Goal: Task Accomplishment & Management: Use online tool/utility

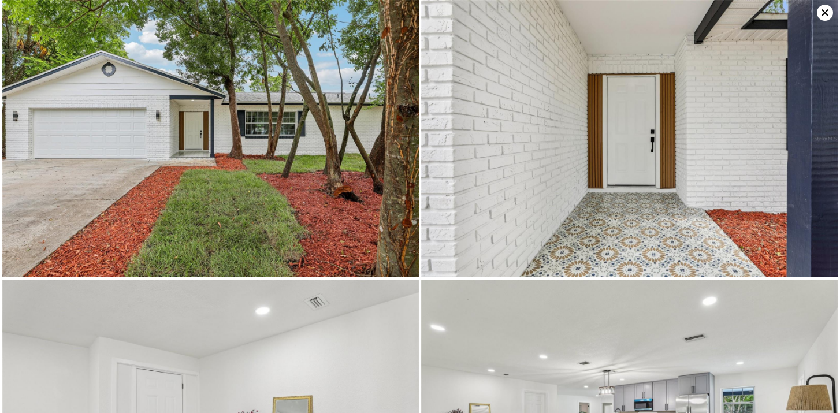
scroll to position [-1, 0]
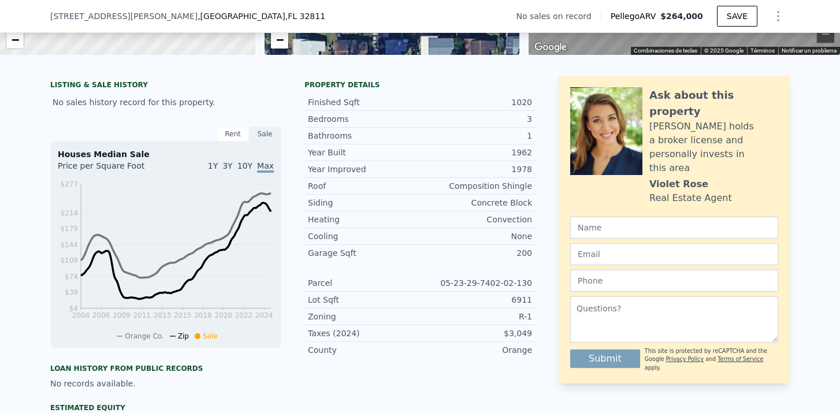
scroll to position [238, 0]
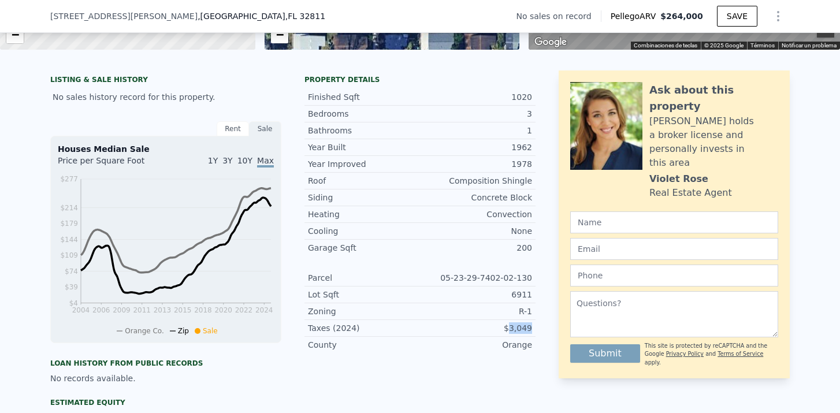
drag, startPoint x: 509, startPoint y: 331, endPoint x: 547, endPoint y: 331, distance: 38.1
click at [547, 331] on div "LISTING & SALE HISTORY No sales history record for this property. Rent Sale Ren…" at bounding box center [420, 302] width 740 height 462
click at [541, 342] on div "LISTING & SALE HISTORY No sales history record for this property. Rent Sale Ren…" at bounding box center [420, 302] width 740 height 462
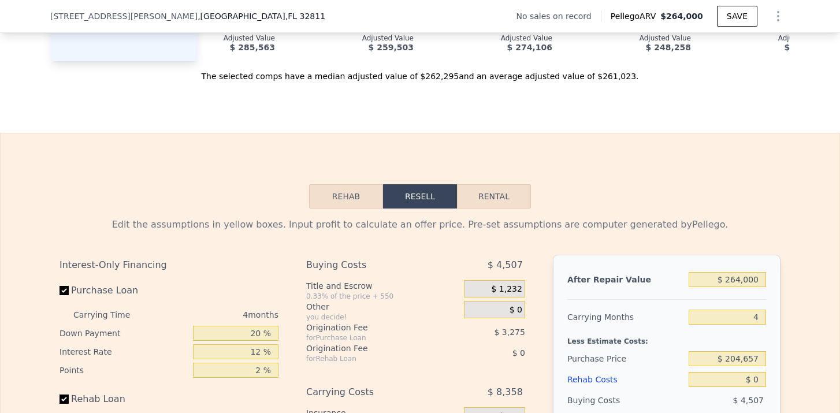
scroll to position [1474, 0]
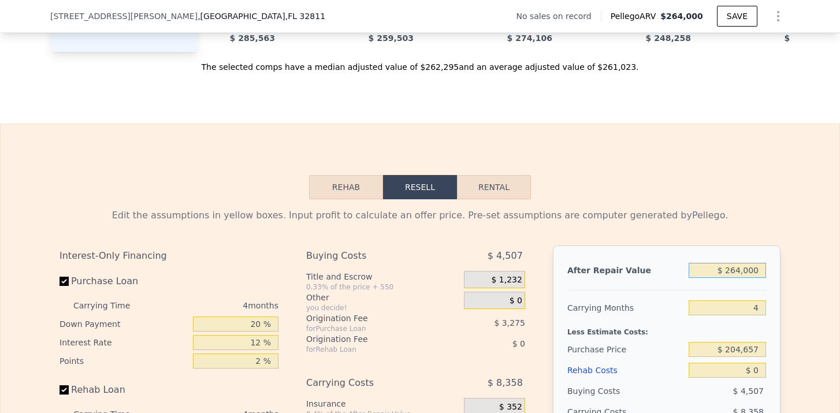
click at [736, 267] on input "$ 264,000" at bounding box center [727, 270] width 77 height 15
type input "$ 2"
type input "-$ 217,718"
type input "$ 25"
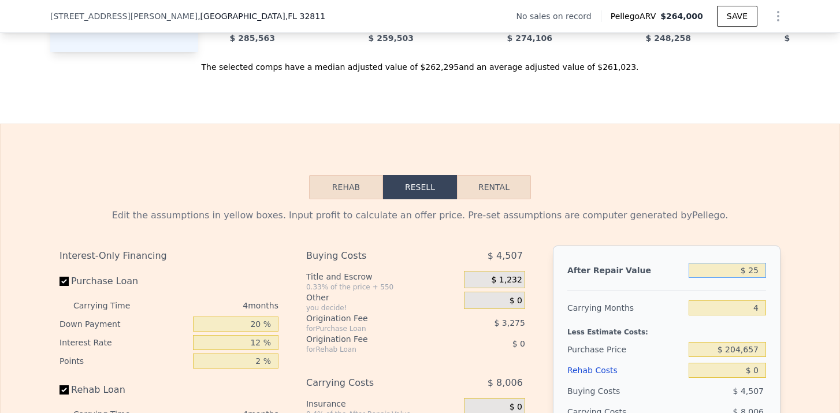
type input "-$ 217,697"
type input "$ 250"
type input "-$ 217,485"
type input "$ 2,500"
type input "-$ 215,375"
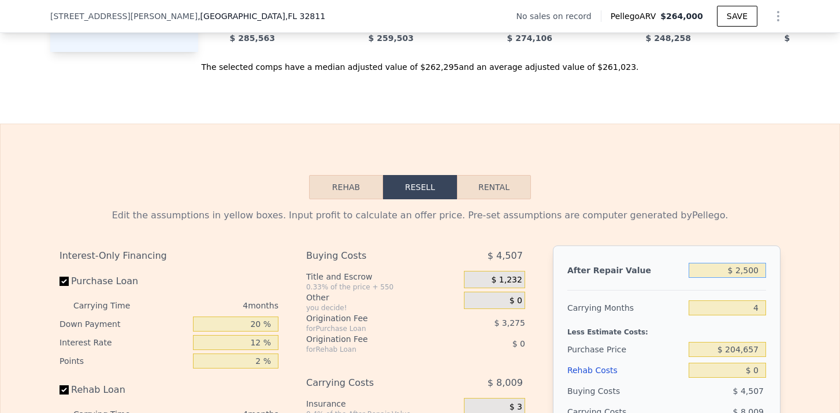
type input "$ 25,000"
type input "-$ 194,261"
type input "$ 250,000"
type input "$ 16,864"
click at [756, 306] on input "4" at bounding box center [727, 308] width 77 height 15
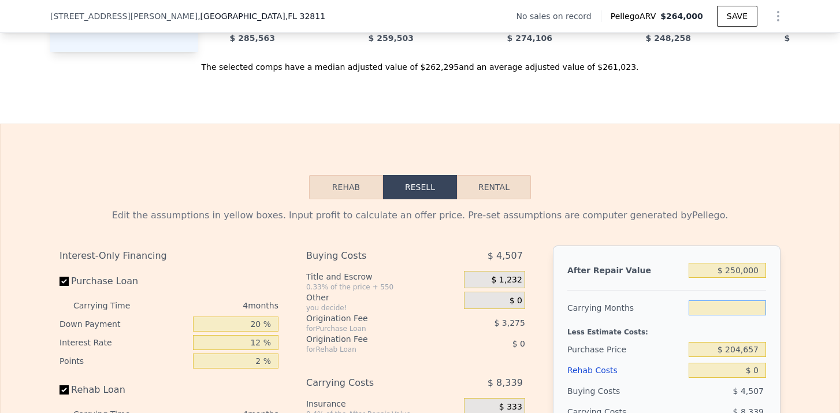
type input "6"
type input "$ 12,692"
type input "6"
drag, startPoint x: 729, startPoint y: 350, endPoint x: 769, endPoint y: 349, distance: 39.9
click at [769, 350] on div "After Repair Value $ 250,000 Carrying Months 6 Less Estimate Costs: Purchase Pr…" at bounding box center [667, 406] width 228 height 321
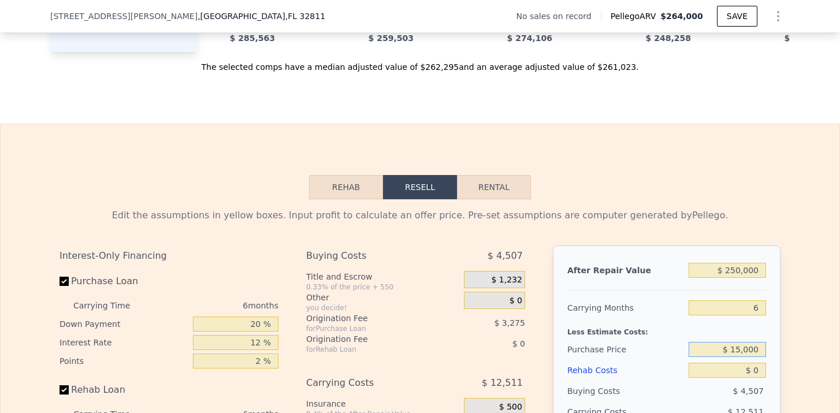
type input "$ 150,000"
type input "$ 71,028"
drag, startPoint x: 753, startPoint y: 368, endPoint x: 760, endPoint y: 368, distance: 6.9
click at [760, 368] on input "$ 0" at bounding box center [727, 370] width 77 height 15
type input "$ 50"
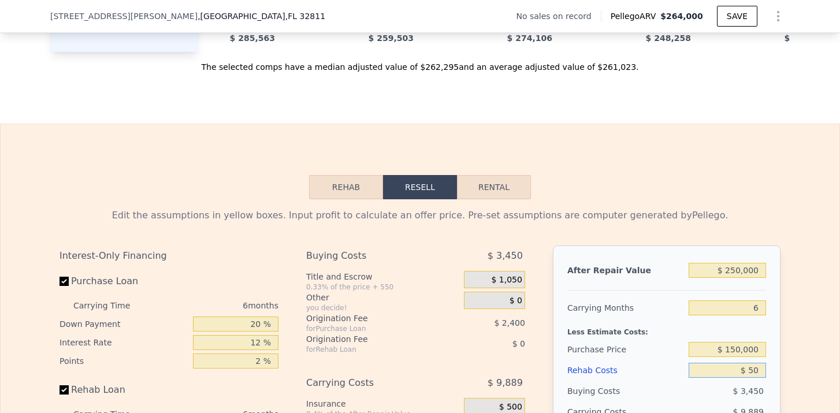
type input "$ 70,977"
type input "$ 500"
type input "$ 70,496"
type input "$ 5,000"
type input "$ 65,708"
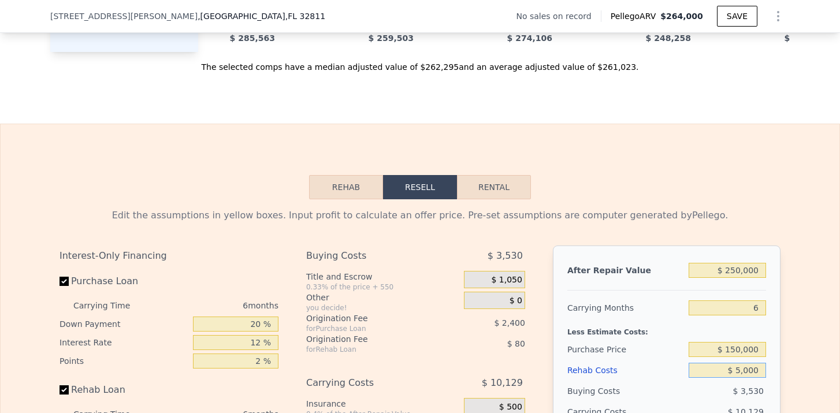
type input "$ 50,000"
type input "$ 17,828"
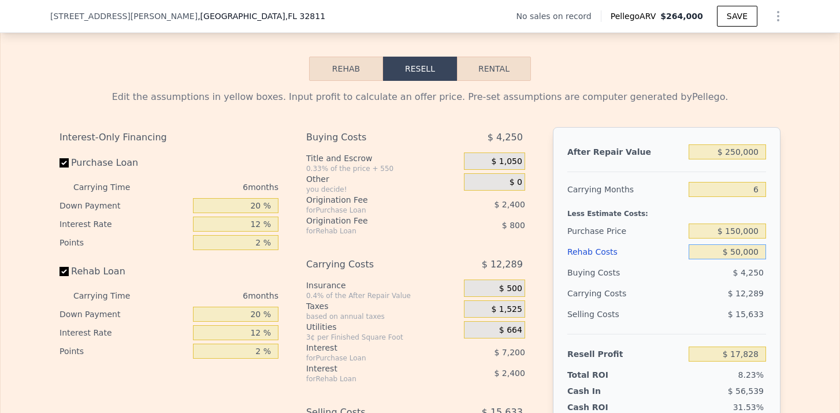
scroll to position [1595, 0]
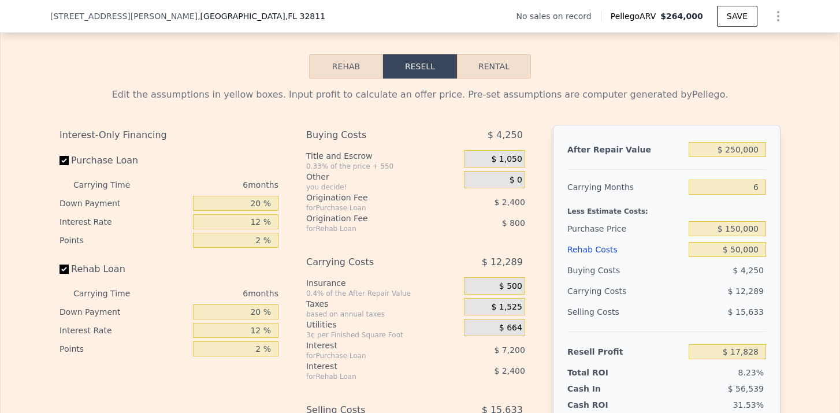
click at [789, 332] on div "Edit the assumptions in yellow boxes. Input profit to calculate an offer price.…" at bounding box center [420, 294] width 740 height 430
click at [737, 232] on input "$ 150,000" at bounding box center [727, 228] width 77 height 15
type input "$ 140,000"
click at [778, 264] on div "After Repair Value $ 250,000 Carrying Months 6 Less Estimate Costs: Purchase Pr…" at bounding box center [667, 285] width 228 height 321
type input "$ 28,502"
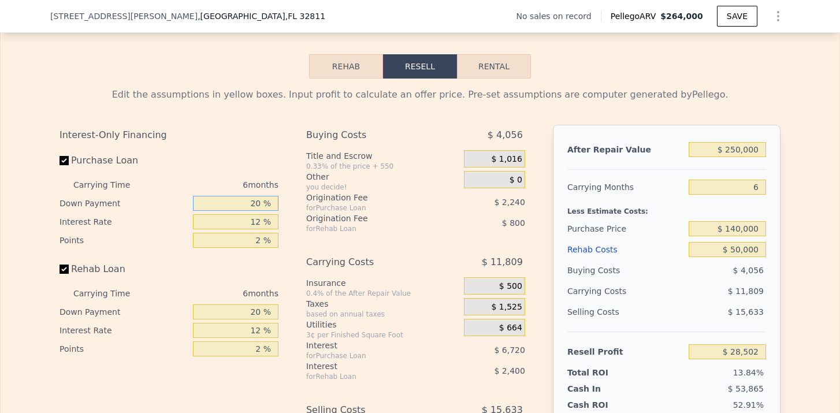
drag, startPoint x: 258, startPoint y: 196, endPoint x: 245, endPoint y: 196, distance: 13.3
click at [245, 196] on input "20 %" at bounding box center [236, 203] width 86 height 15
drag, startPoint x: 261, startPoint y: 202, endPoint x: 248, endPoint y: 202, distance: 12.7
click at [248, 202] on input "20 %" at bounding box center [236, 203] width 86 height 15
type input "1 %"
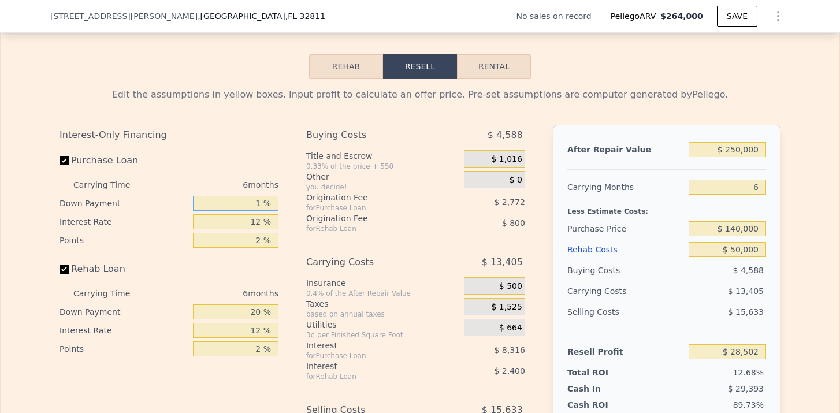
type input "$ 26,374"
type input "15 %"
type input "$ 27,942"
type input "15 %"
drag, startPoint x: 261, startPoint y: 313, endPoint x: 251, endPoint y: 313, distance: 9.8
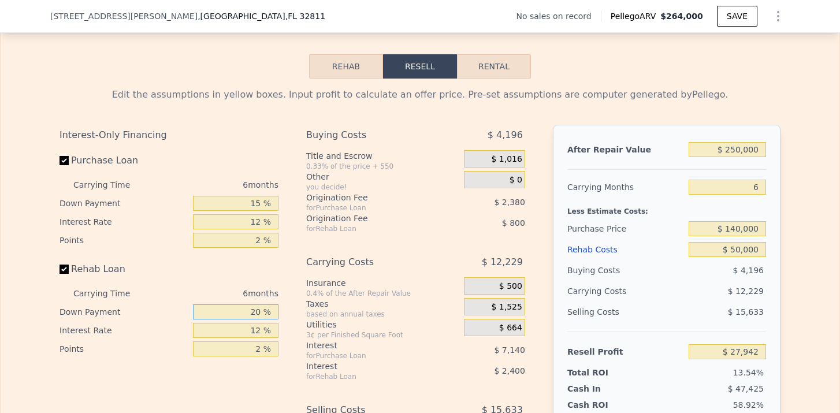
click at [251, 313] on input "20 %" at bounding box center [236, 312] width 86 height 15
type input "1 %"
type input "$ 27,182"
type input "15 %"
type input "$ 27,742"
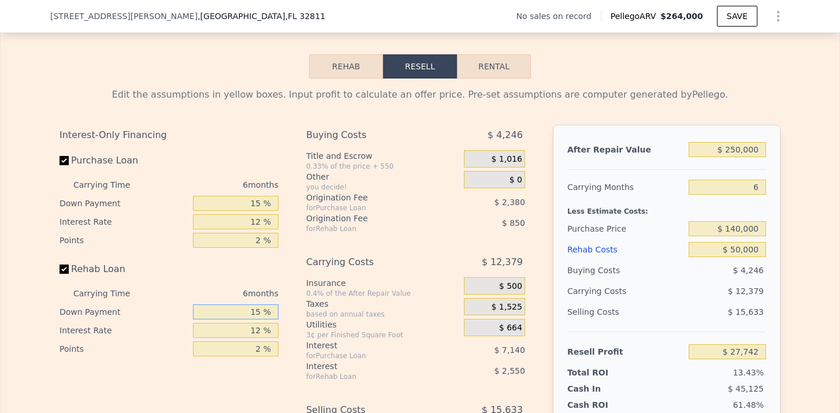
type input "15 %"
click at [286, 301] on div "Interest-Only Financing Purchase Loan Carrying Time 6 months Down Payment 15 % …" at bounding box center [174, 317] width 228 height 384
click at [262, 222] on input "12 %" at bounding box center [236, 221] width 86 height 15
type input "11 %"
type input "$ 28,336"
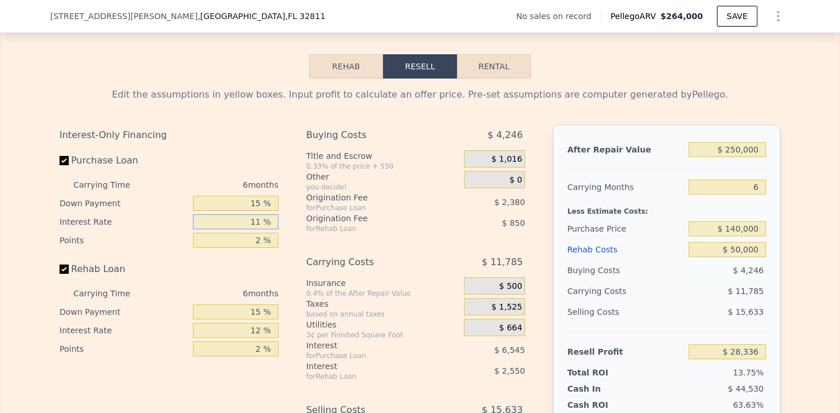
type input "11 %"
click at [259, 327] on input "12 %" at bounding box center [236, 330] width 86 height 15
type input "11 %"
type input "$ 28,546"
type input "11 %"
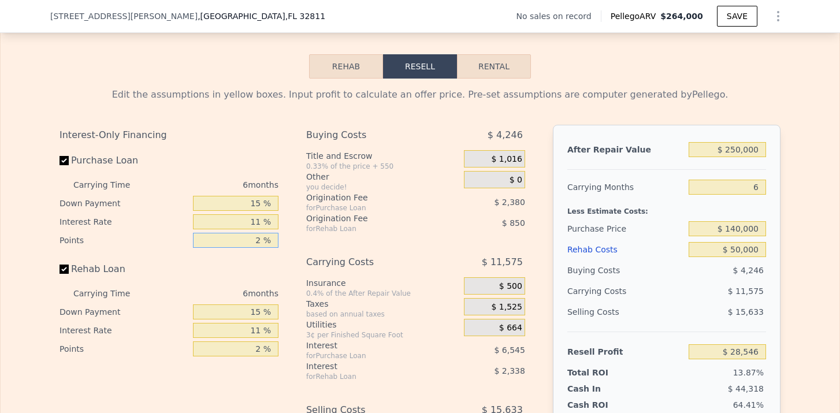
click at [261, 238] on input "2 %" at bounding box center [236, 240] width 86 height 15
type input "1 %"
type input "$ 29,736"
click at [260, 344] on input "2 %" at bounding box center [236, 349] width 86 height 15
type input "1 %"
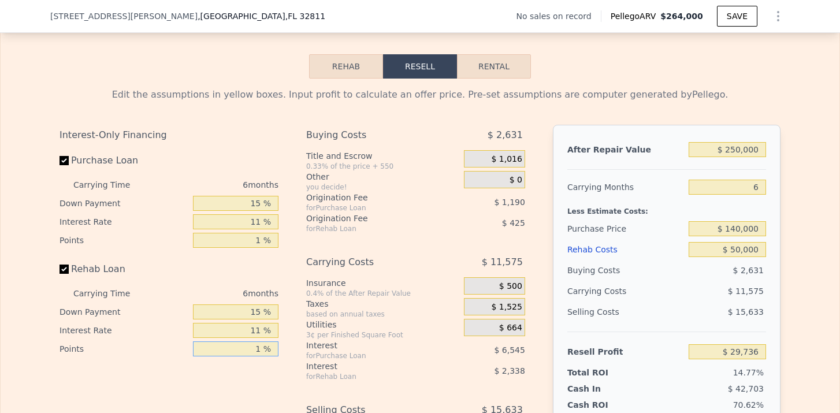
type input "$ 30,161"
click at [379, 370] on div "Interest" at bounding box center [370, 367] width 129 height 12
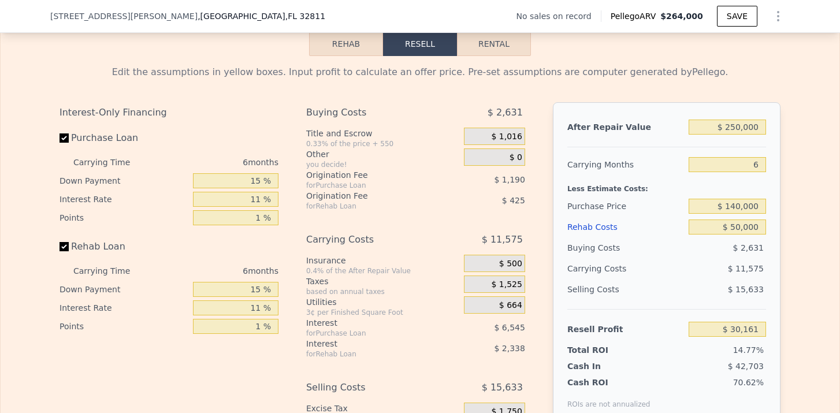
click at [513, 132] on span "$ 1,016" at bounding box center [506, 137] width 31 height 10
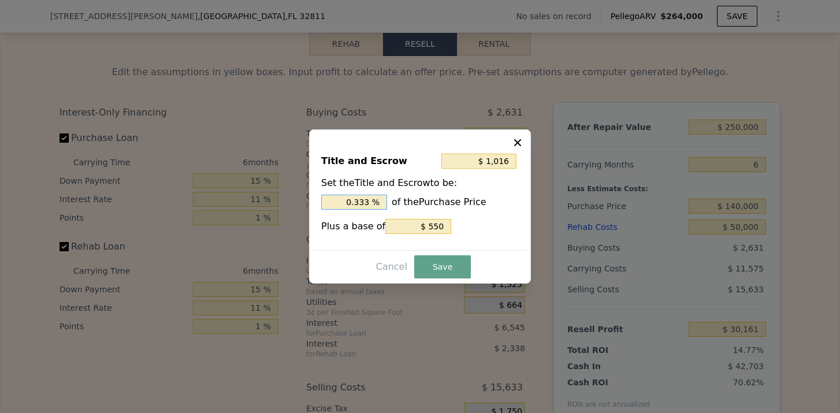
drag, startPoint x: 373, startPoint y: 199, endPoint x: 340, endPoint y: 199, distance: 32.4
click at [340, 199] on input "0.333 %" at bounding box center [354, 202] width 66 height 15
type input "$ 1,950"
type input "1. %"
type input "$ 2,230"
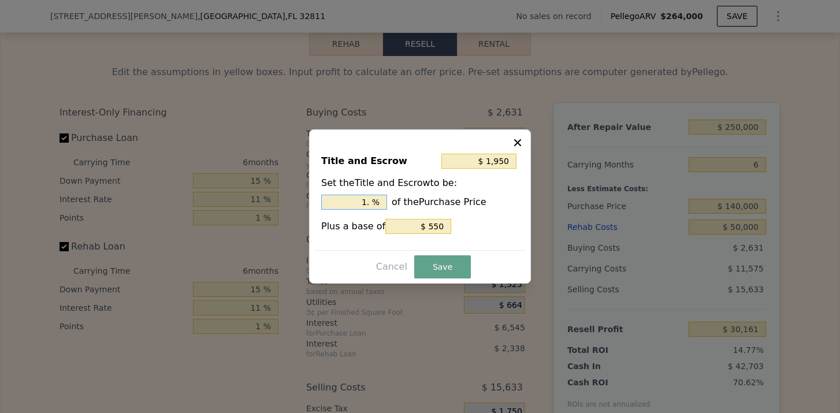
type input "1.2 %"
type input "$ 2,300"
type input "1.25 %"
click at [441, 225] on input "$ 550" at bounding box center [418, 226] width 66 height 15
type input "$ 1,805"
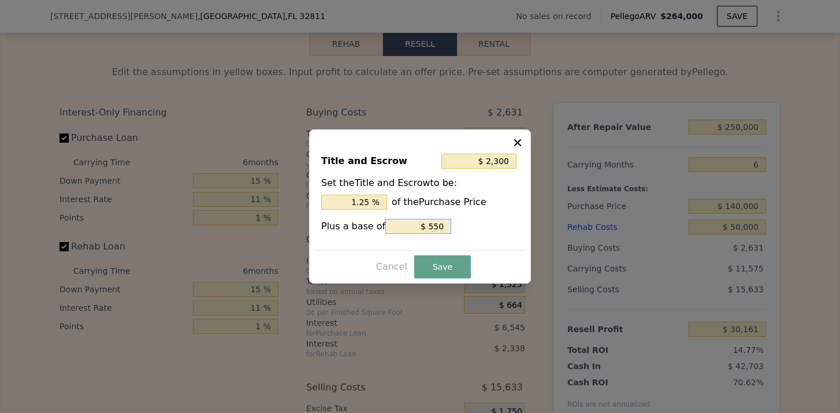
type input "$ 55"
type input "$ 1,755"
type input "$ 5"
type input "$ 1,750"
type input "$ 0"
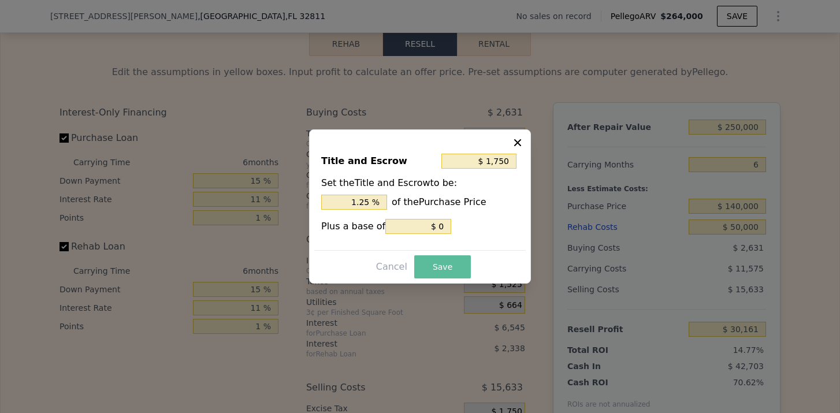
click at [444, 262] on button "Save" at bounding box center [442, 266] width 57 height 23
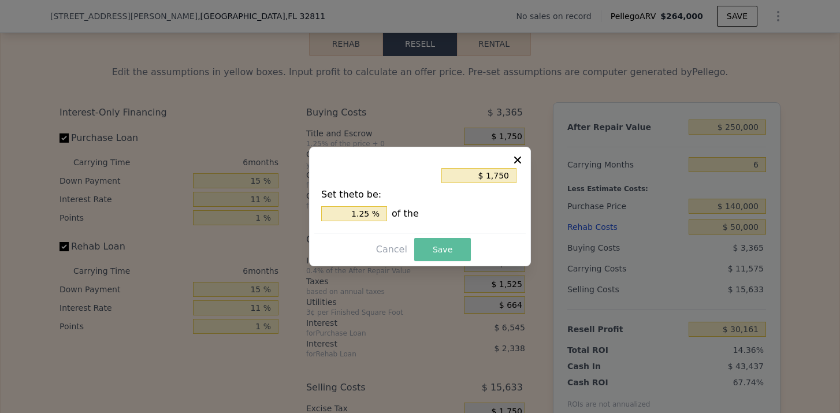
type input "$ 29,427"
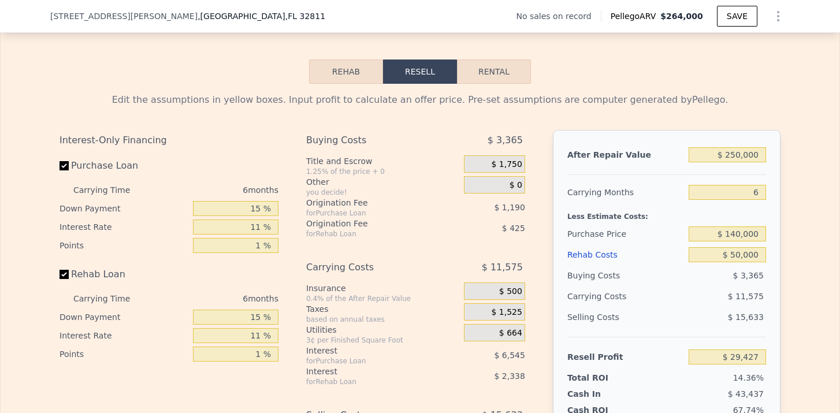
scroll to position [1589, 0]
click at [489, 76] on button "Rental" at bounding box center [494, 72] width 74 height 24
select select "30"
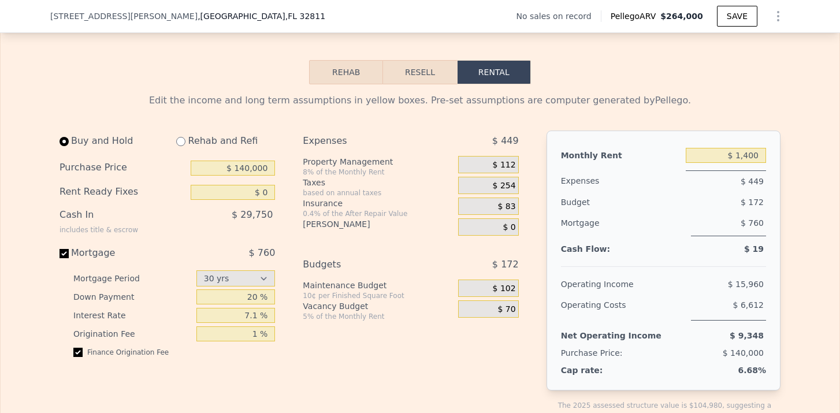
click at [182, 145] on input "radio" at bounding box center [180, 141] width 9 height 9
radio input "true"
select select "30"
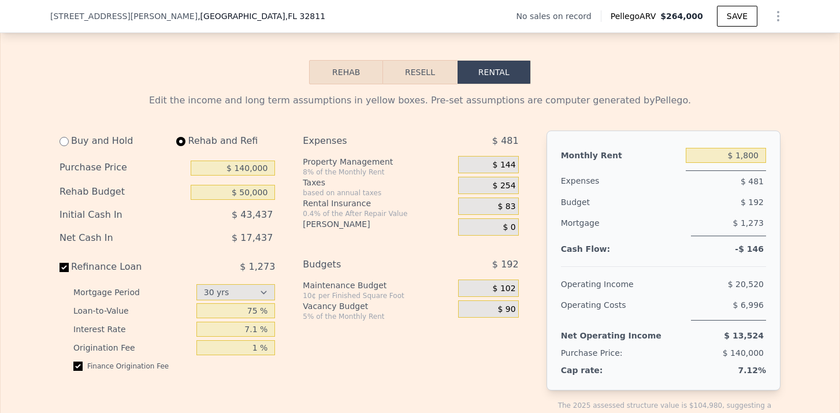
type input "$ 50,000"
click at [749, 158] on input "$ 1,800" at bounding box center [726, 155] width 80 height 15
type input "$ 1,900"
click at [693, 212] on div "$ 197" at bounding box center [706, 202] width 121 height 21
click at [507, 166] on span "$ 152" at bounding box center [504, 165] width 23 height 10
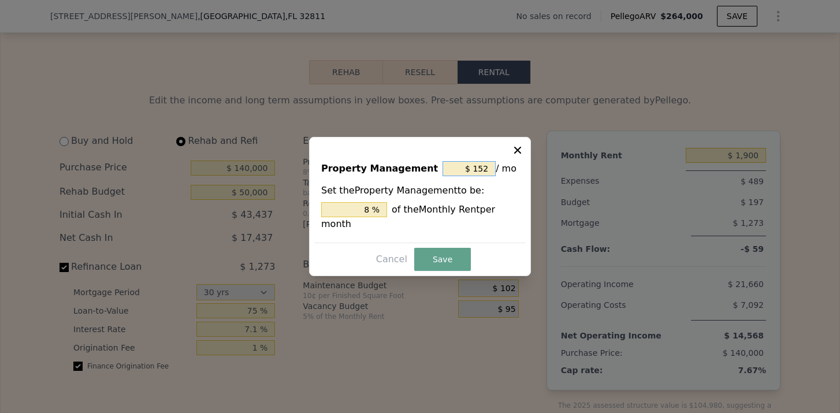
click at [491, 172] on input "$ 152" at bounding box center [469, 168] width 53 height 15
type input "$ 15"
type input "0.789 %"
type input "$ 1"
type input "0.053 %"
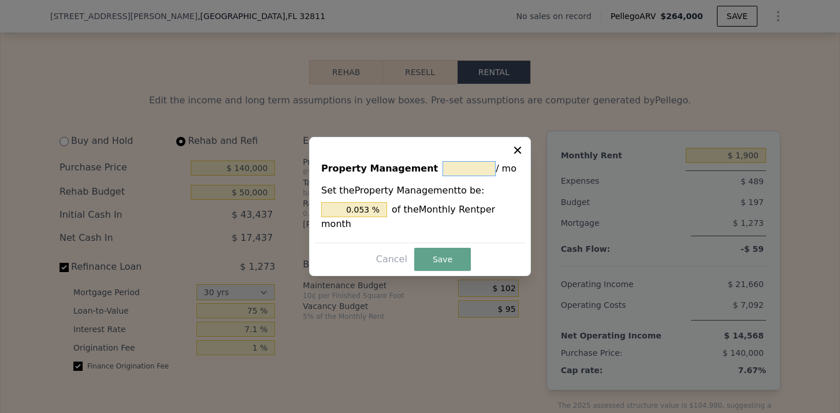
type input "$ 0"
type input "0 %"
click at [453, 249] on button "Save" at bounding box center [442, 259] width 57 height 23
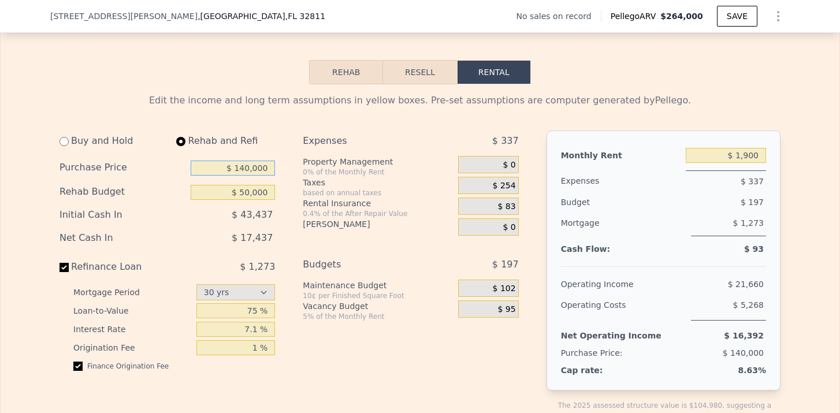
click at [247, 175] on input "$ 140,000" at bounding box center [233, 168] width 84 height 15
click at [247, 171] on input "$ 140,000" at bounding box center [233, 168] width 84 height 15
type input "$ 130,000"
click at [306, 139] on div "Expenses" at bounding box center [366, 141] width 127 height 21
click at [345, 250] on div "Expenses $ 337 Property Management 0% of the Monthly Rent $ 0 Taxes based on an…" at bounding box center [415, 286] width 225 height 311
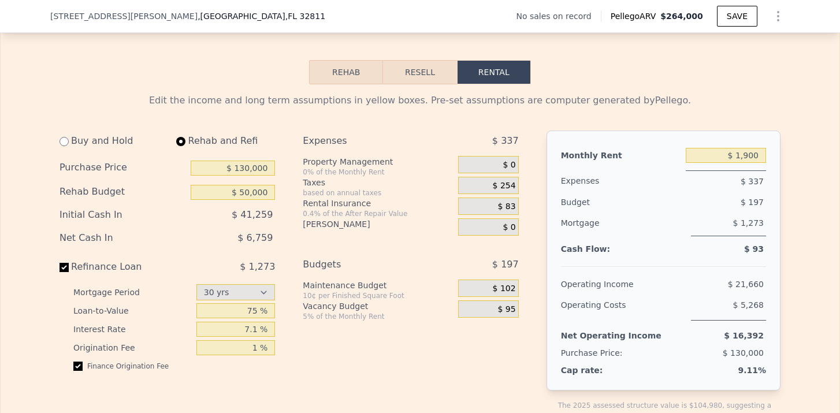
click at [514, 209] on span "$ 83" at bounding box center [507, 207] width 18 height 10
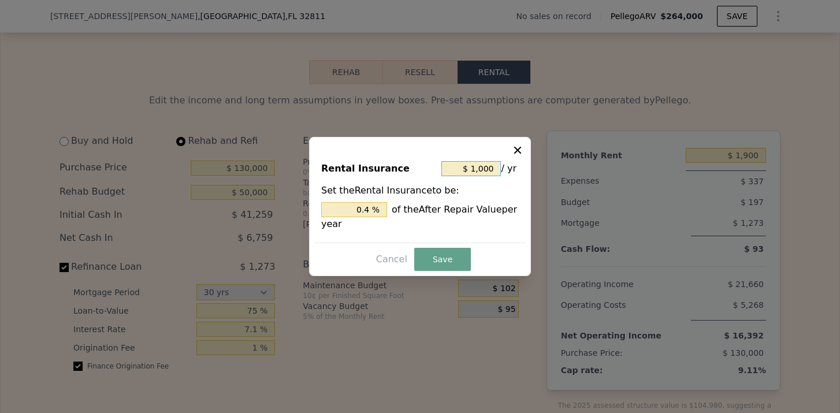
click at [484, 172] on input "$ 1,000" at bounding box center [472, 168] width 60 height 15
type input "$ 100"
type input "0.04 %"
type input "$ 00"
type input "0 %"
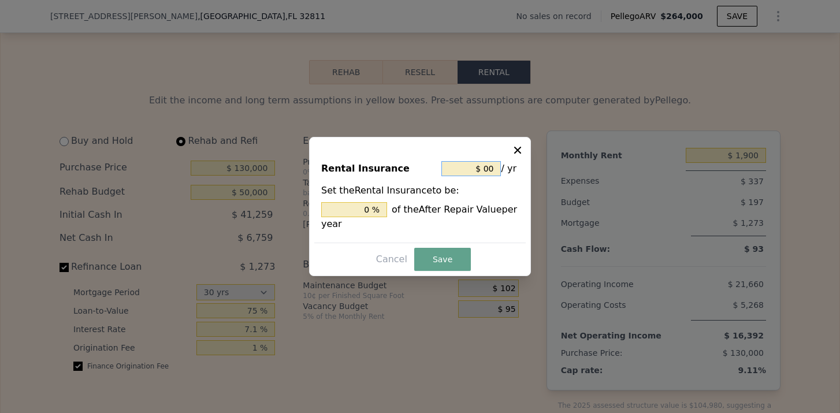
type input "$ 200"
type input "0.08 %"
type input "$ 2,000"
type input "0.8 %"
click at [449, 258] on button "Save" at bounding box center [442, 259] width 57 height 23
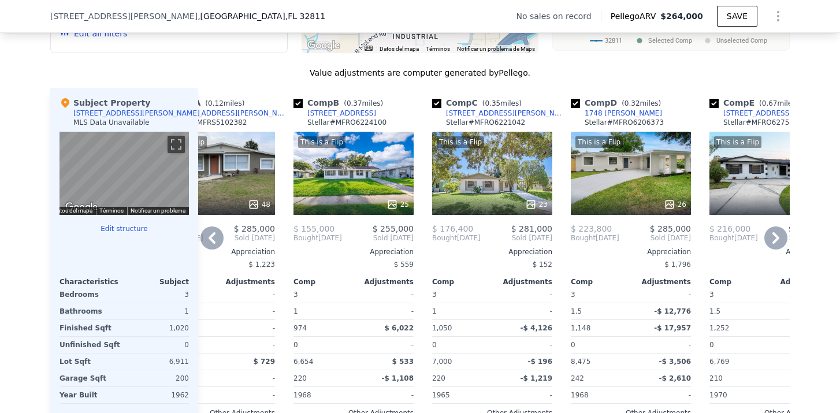
scroll to position [1064, 0]
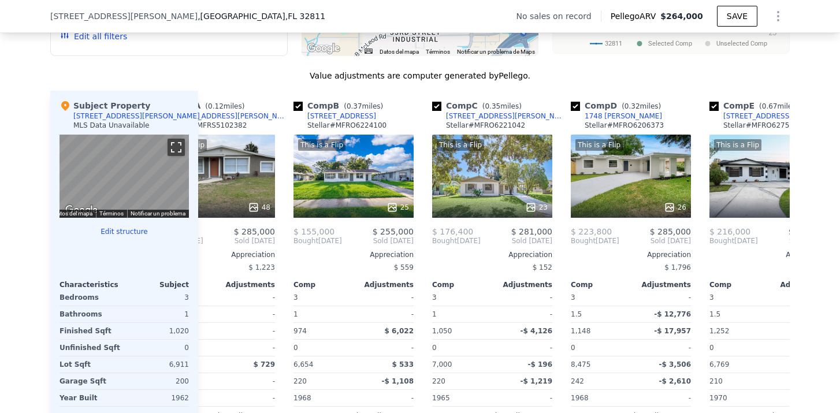
click at [168, 142] on button "Cambiar a la vista en pantalla completa" at bounding box center [176, 147] width 17 height 17
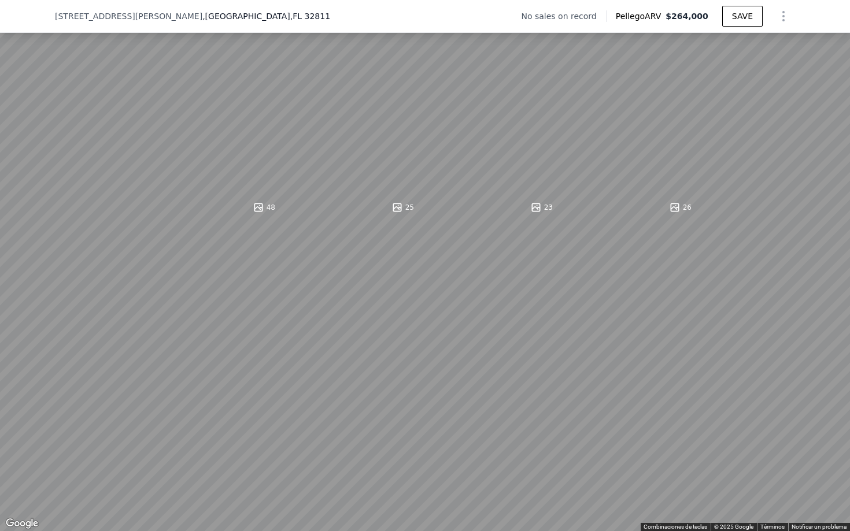
click at [836, 16] on button "Cambiar a la vista en pantalla completa" at bounding box center [836, 12] width 17 height 17
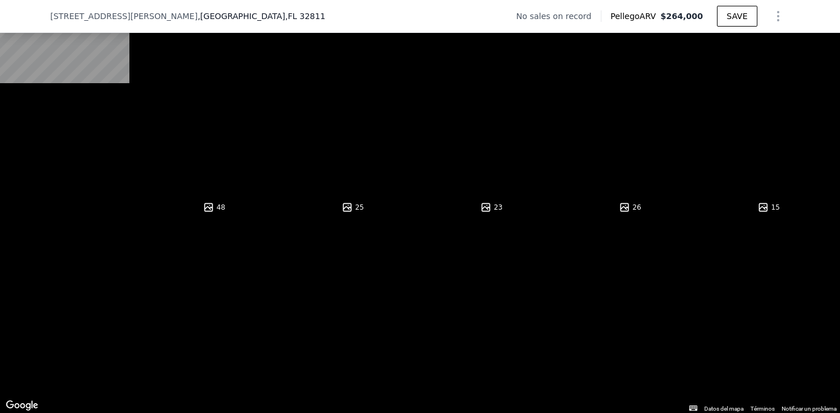
select select "30"
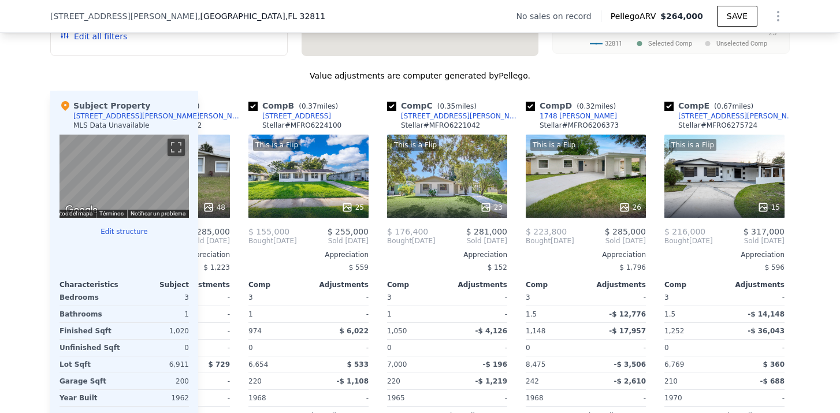
type input "$ 0"
type input "$ 1,400"
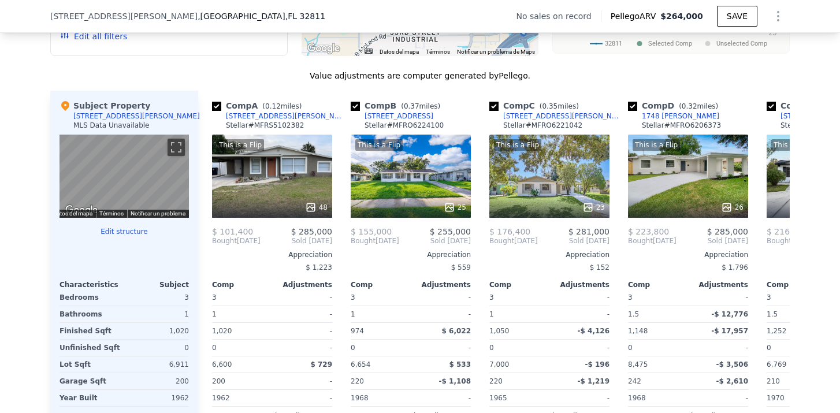
scroll to position [0, 0]
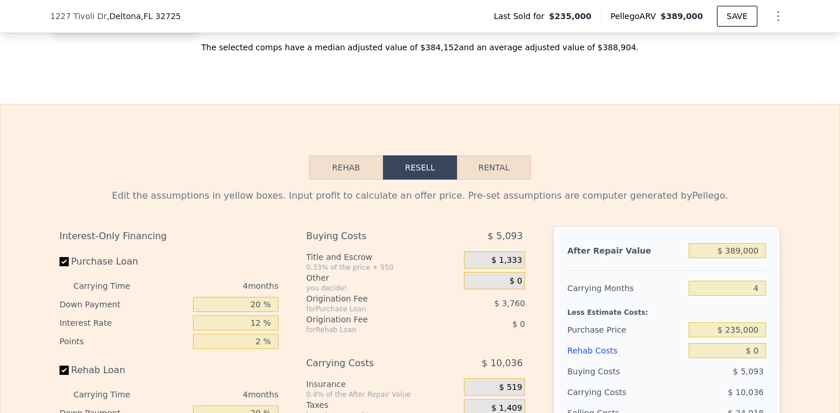
scroll to position [1476, 0]
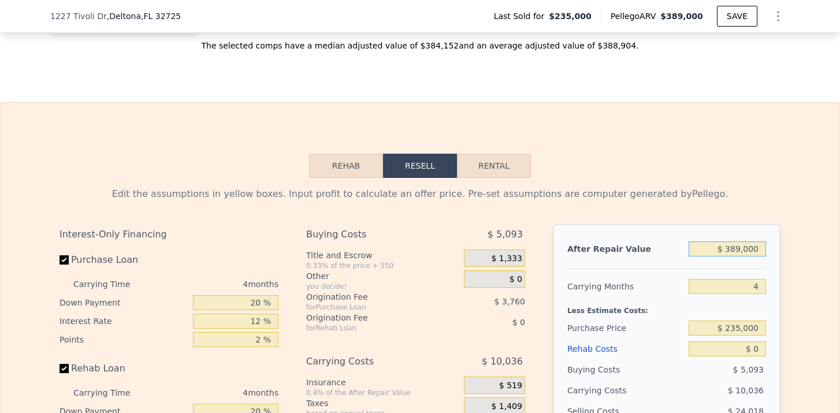
click at [742, 250] on input "$ 389,000" at bounding box center [727, 249] width 77 height 15
type input "$ 38,000"
type input "-$ 214,504"
type input "$ 380,000"
type input "$ 106,408"
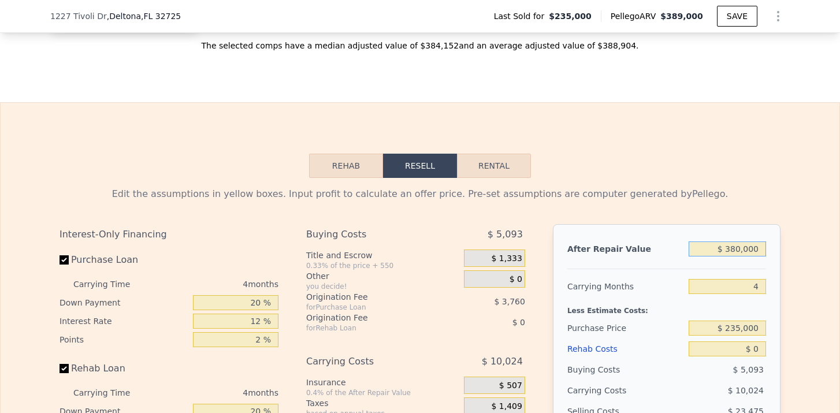
type input "$ 380,000"
click at [755, 286] on input "4" at bounding box center [727, 286] width 77 height 15
click at [765, 286] on input "4" at bounding box center [727, 286] width 77 height 15
type input "6"
type input "$ 101,396"
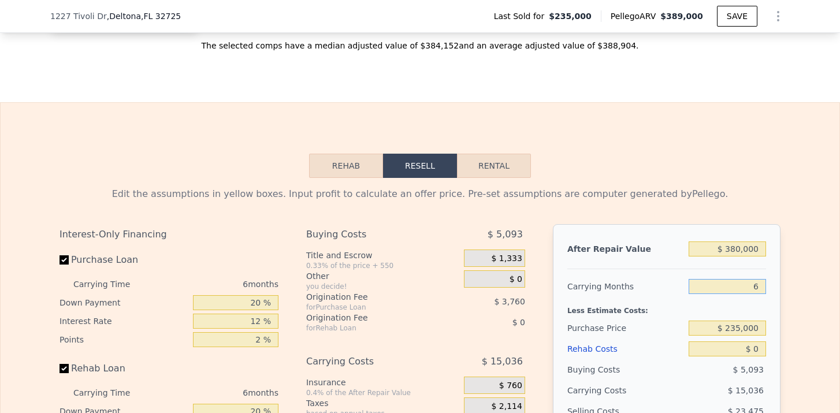
scroll to position [1529, 0]
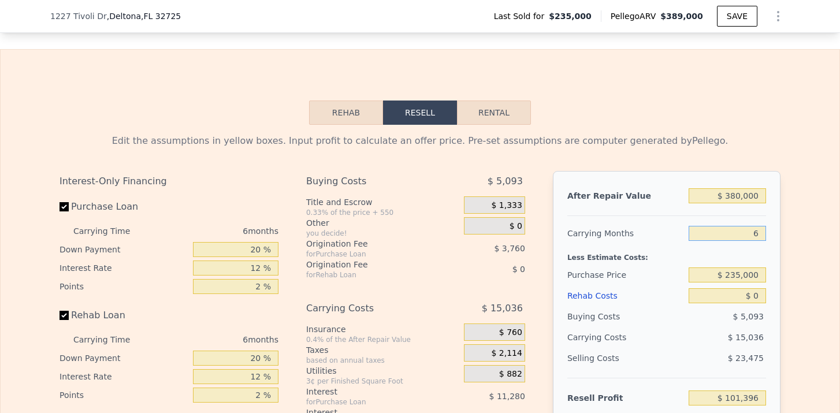
type input "6"
click at [740, 277] on input "$ 235,000" at bounding box center [727, 275] width 77 height 15
type input "$ 270,000"
click at [759, 297] on input "$ 0" at bounding box center [727, 295] width 77 height 15
type input "$ 64,040"
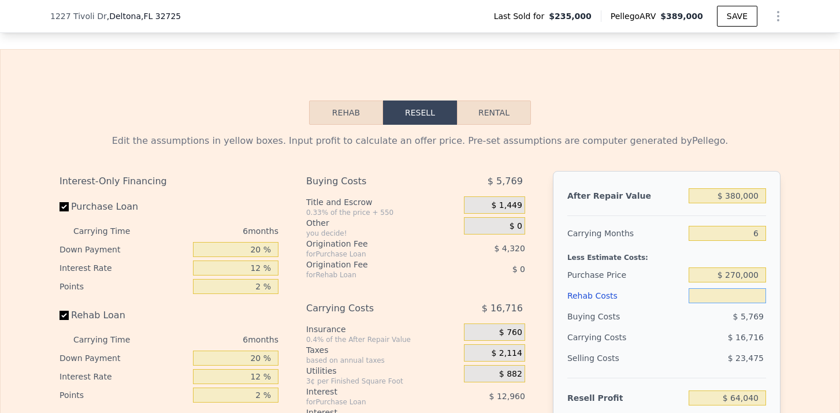
type input "$ 7"
type input "$ 64,033"
type input "$ 75"
type input "$ 63,958"
type input "$ 750"
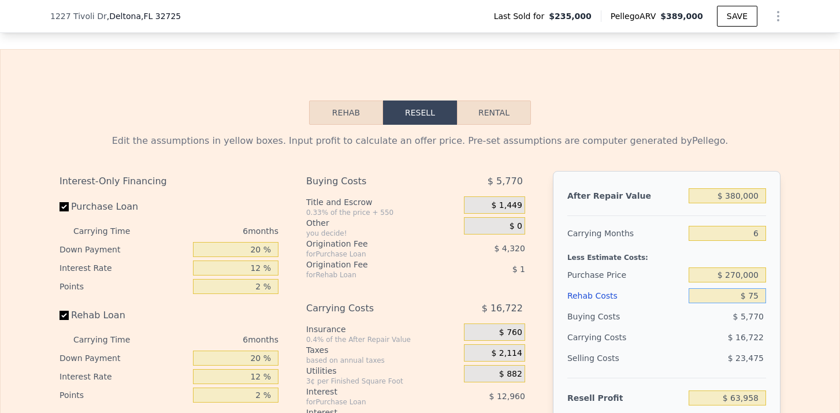
type input "$ 63,242"
type input "$ 7,500"
type input "$ 56,060"
type input "$ 75,000"
type input "-$ 15,760"
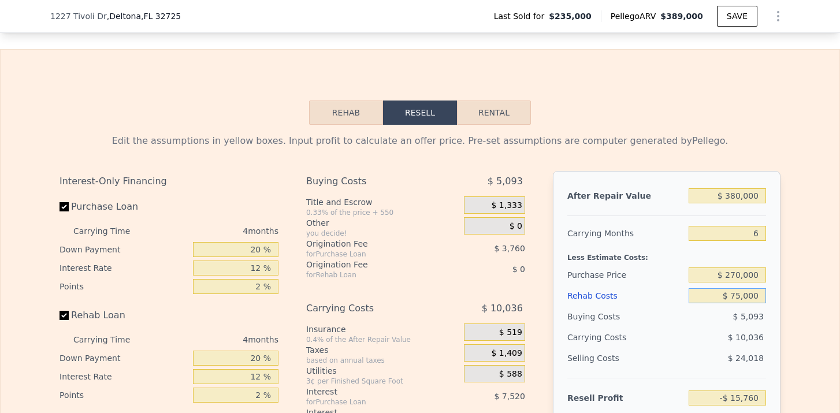
type input "$ 389,000"
type input "4"
type input "$ 0"
type input "$ 114,853"
type input "$ 7"
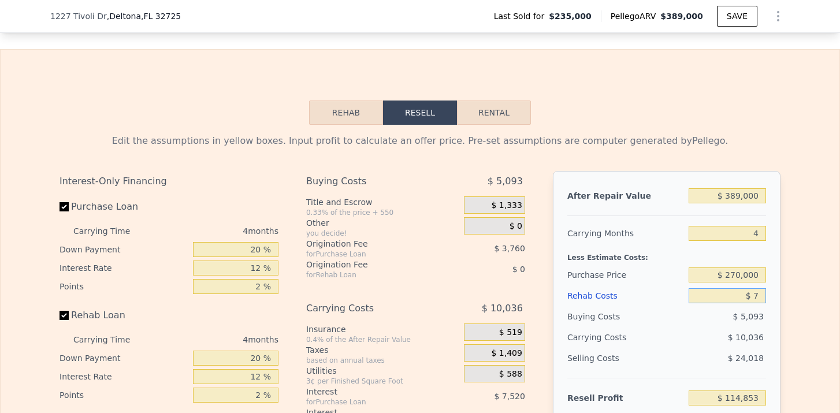
type input "$ 114,846"
type input "$ 75"
type input "$ 114,773"
type input "$ 750"
type input "$ 114,067"
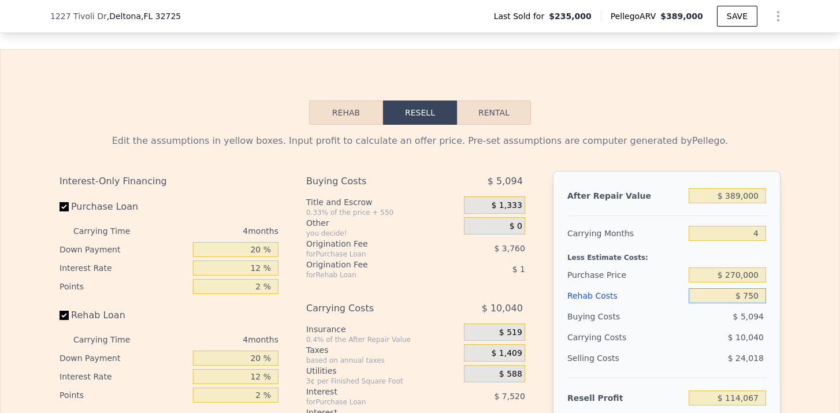
type input "$ 7,500"
type input "$ 106,993"
type input "$ 75,000"
type input "$ 36,253"
click at [809, 328] on div "Edit the assumptions in yellow boxes. Input profit to calculate an offer price.…" at bounding box center [420, 340] width 839 height 430
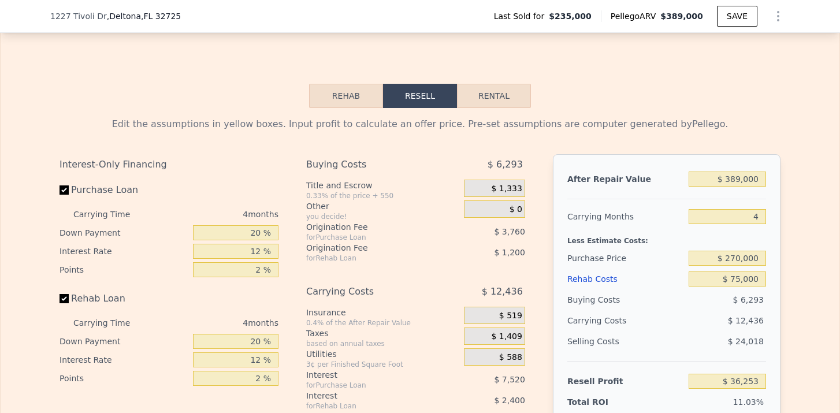
scroll to position [1556, 0]
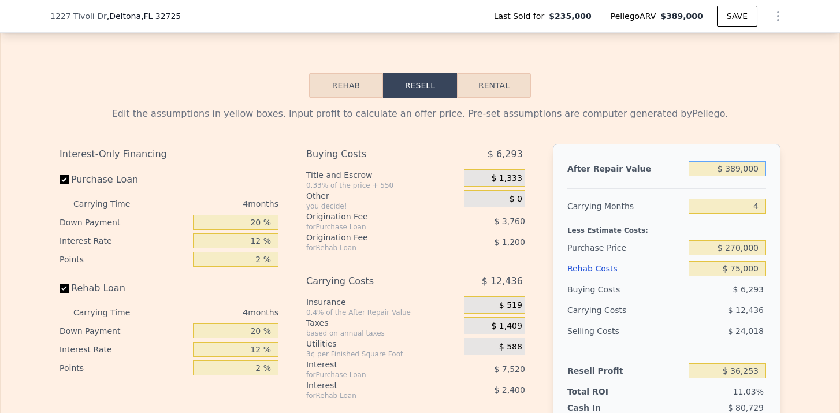
click at [738, 166] on input "$ 389,000" at bounding box center [727, 168] width 77 height 15
type input "$ 39,000"
type input "-$ 292,165"
type input "$ 3,000"
type input "-$ 325,945"
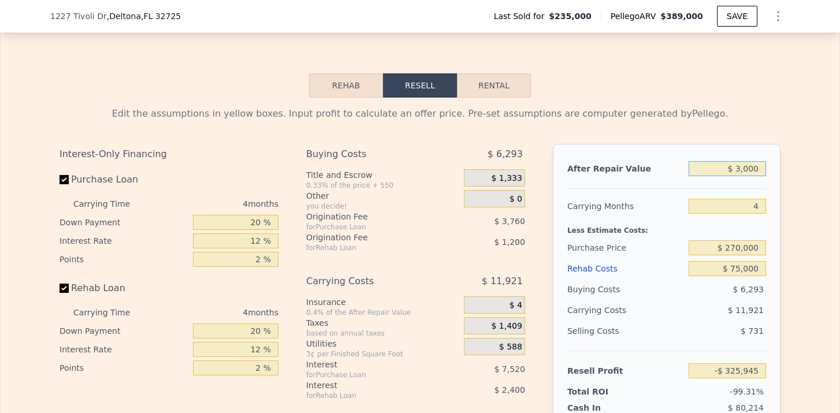
type input "$ 37,000"
type input "-$ 294,041"
type input "$ 375,000"
type input "$ 23,116"
click at [712, 213] on div "4" at bounding box center [727, 206] width 77 height 21
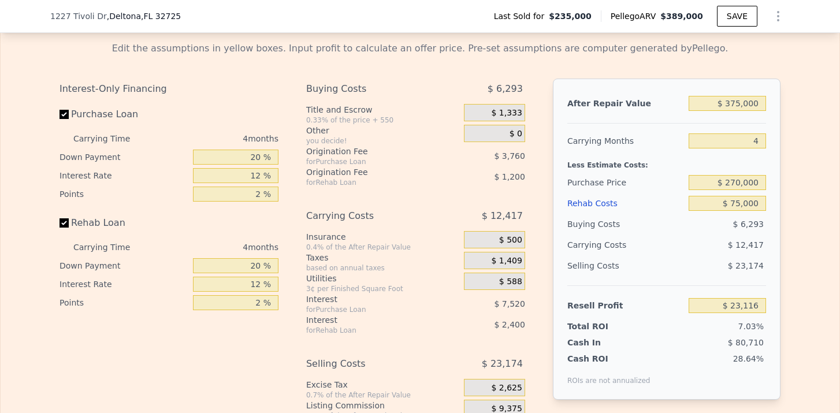
scroll to position [1623, 0]
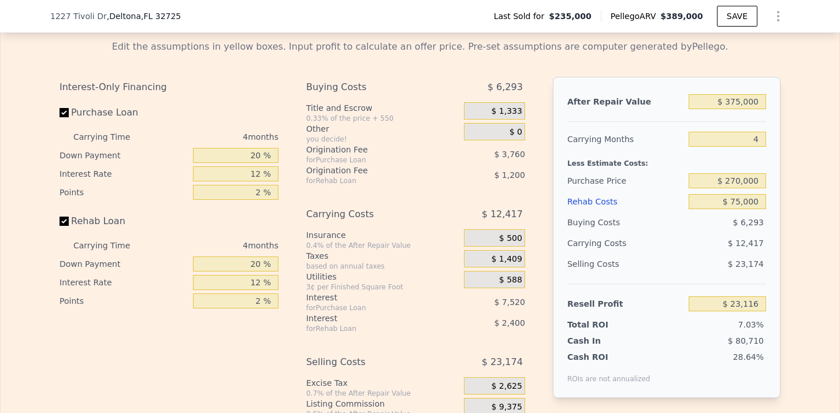
click at [736, 188] on div "$ 270,000" at bounding box center [727, 180] width 77 height 21
click at [739, 179] on input "$ 270,000" at bounding box center [727, 180] width 77 height 15
type input "$ 389,000"
type input "$ 0"
type input "$ 114,853"
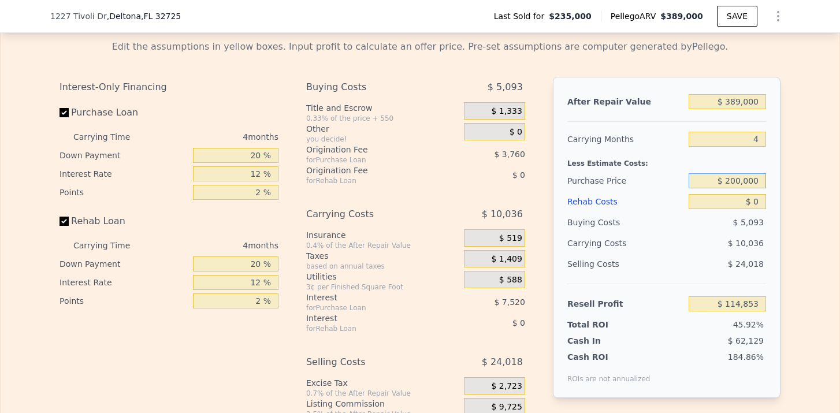
type input "$ 200,000"
type input "$ 151,650"
click at [758, 205] on input "$ 0" at bounding box center [727, 201] width 77 height 15
type input "$ 1"
type input "$ 151,649"
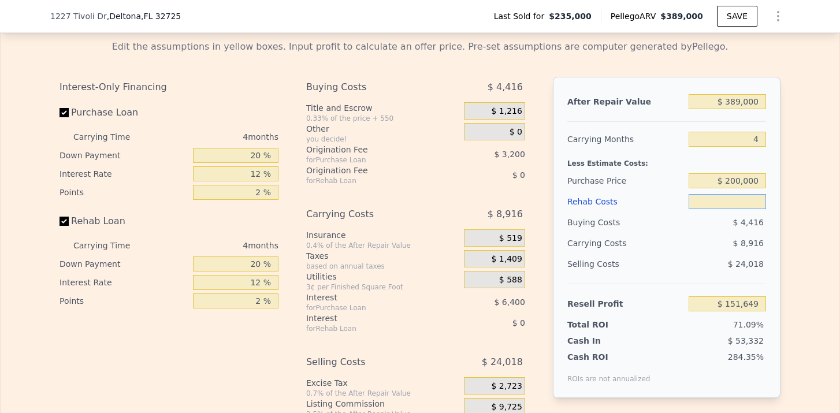
type input "$ 8"
type input "$ 151,642"
type input "$ 80"
type input "$ 151,565"
type input "$ 800"
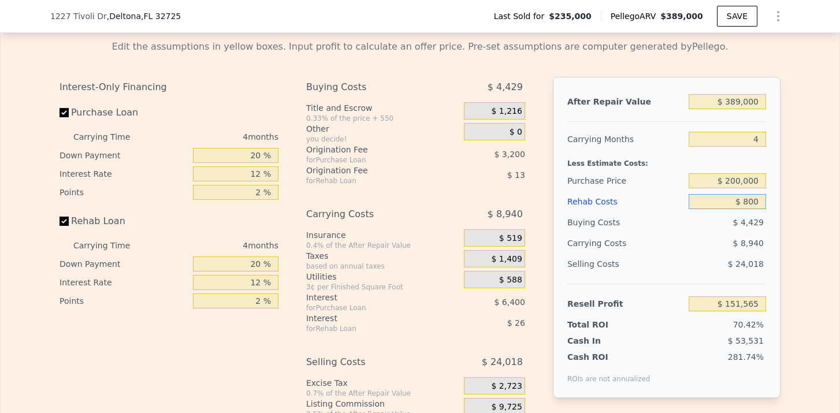
type input "$ 150,813"
type input "$ 8,000"
type input "$ 143,266"
type input "$ 80,000"
type input "$ 67,810"
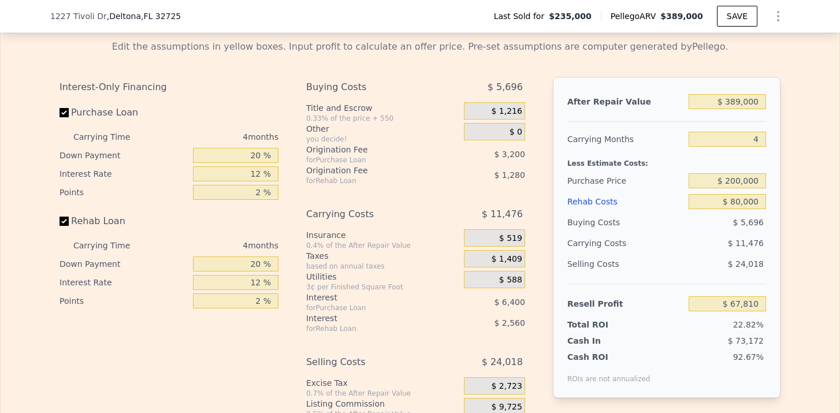
click at [765, 264] on div "$ 24,018" at bounding box center [728, 264] width 78 height 21
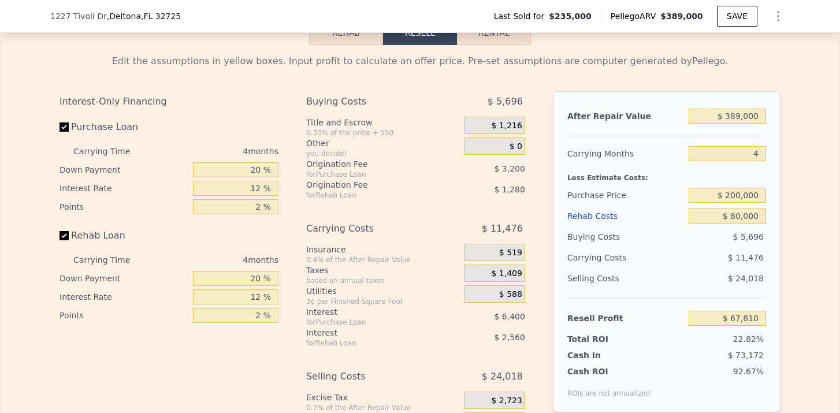
scroll to position [1603, 0]
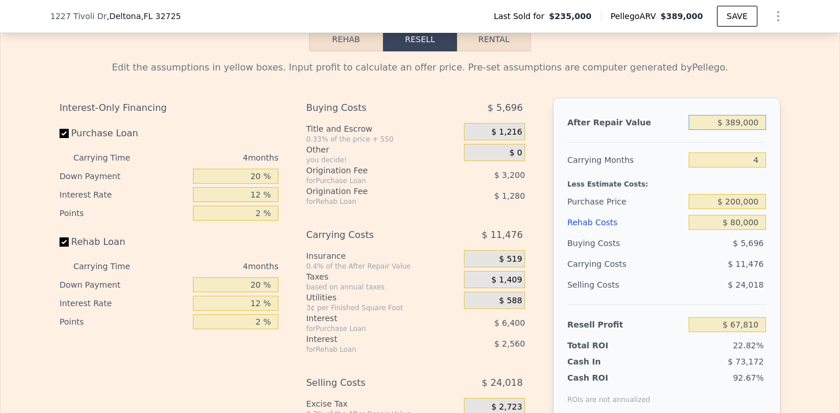
click at [743, 123] on input "$ 389,000" at bounding box center [727, 122] width 77 height 15
type input "$ 38,000"
type input "-$ 261,547"
type input "$ 3,000"
type input "-$ 294,388"
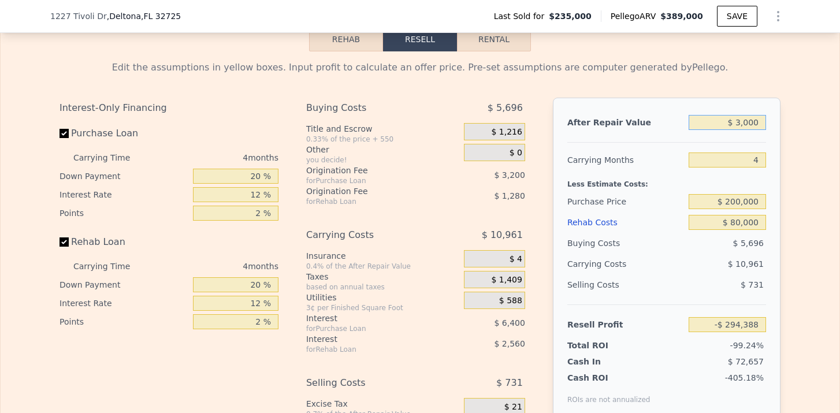
type input "$ 37,000"
type input "-$ 262,484"
type input "$ 375,000"
type input "$ 54,673"
type input "$ 375,000"
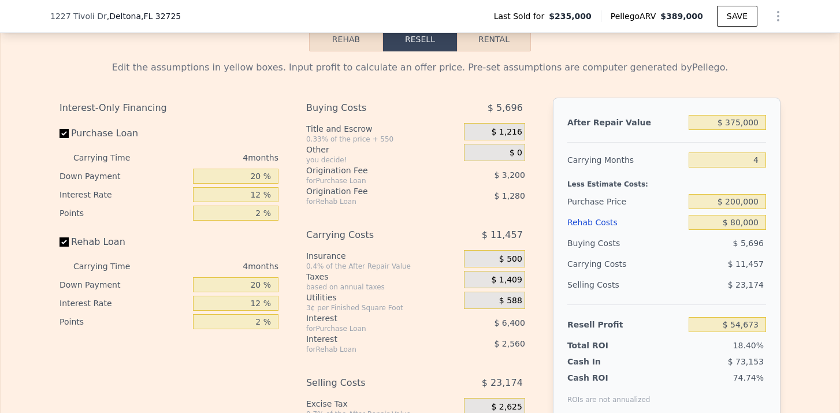
click at [772, 166] on div "After Repair Value $ 375,000 Carrying Months 4 Less Estimate Costs: Purchase Pr…" at bounding box center [667, 258] width 228 height 321
click at [765, 163] on input "4" at bounding box center [727, 160] width 77 height 15
type input "6"
type input "$ 48,944"
type input "6"
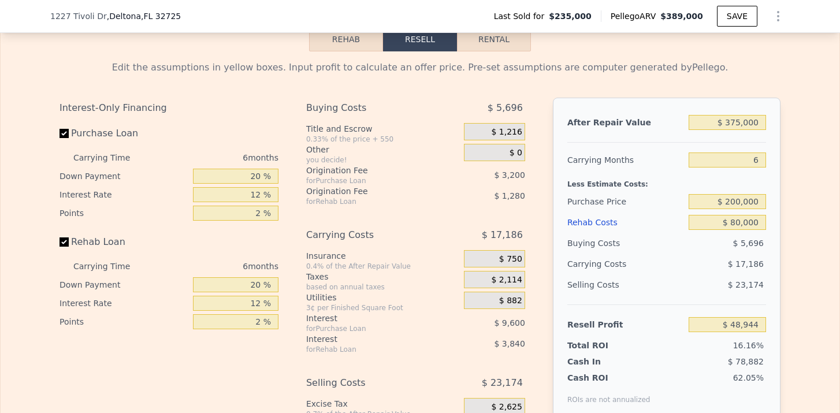
click at [778, 194] on div "After Repair Value $ 375,000 Carrying Months 6 Less Estimate Costs: Purchase Pr…" at bounding box center [667, 258] width 228 height 321
click at [738, 206] on input "$ 200,000" at bounding box center [727, 201] width 77 height 15
type input "$ 250,000"
click at [655, 264] on div "$ 17,186" at bounding box center [705, 264] width 122 height 21
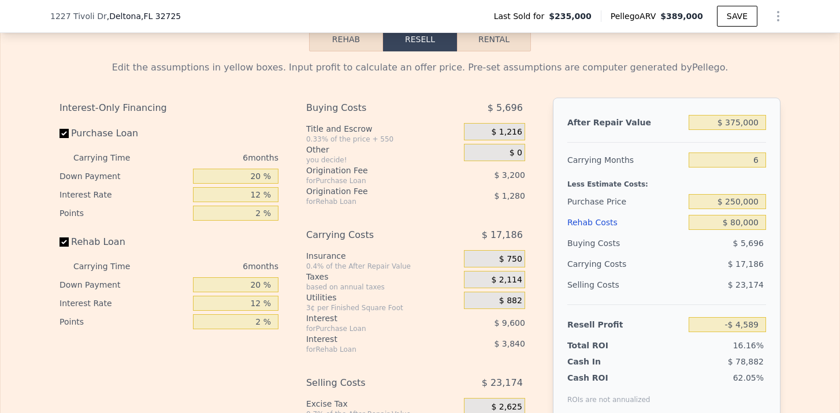
type input "-$ 4,423"
click at [739, 206] on input "$ 250,000" at bounding box center [727, 201] width 77 height 15
type input "$ 270,000"
type input "-$ 25,769"
click at [793, 247] on div "Edit the assumptions in yellow boxes. Input profit to calculate an offer price.…" at bounding box center [420, 266] width 839 height 430
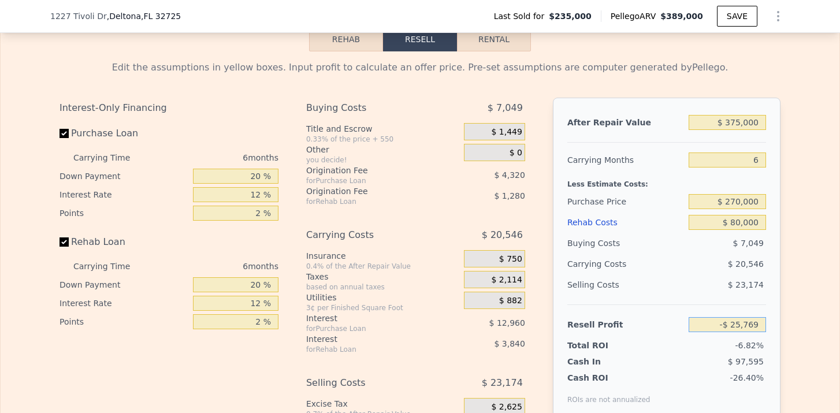
drag, startPoint x: 719, startPoint y: 326, endPoint x: 770, endPoint y: 329, distance: 50.4
click at [770, 329] on div "After Repair Value $ 375,000 Carrying Months 6 Less Estimate Costs: Purchase Pr…" at bounding box center [667, 258] width 228 height 321
click at [781, 318] on div "After Repair Value $ 375,000 Carrying Months 6 Less Estimate Costs: Purchase Pr…" at bounding box center [667, 258] width 228 height 321
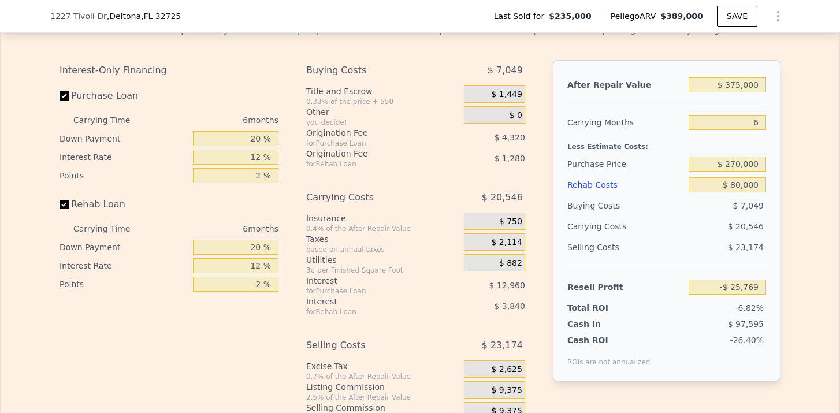
scroll to position [1636, 0]
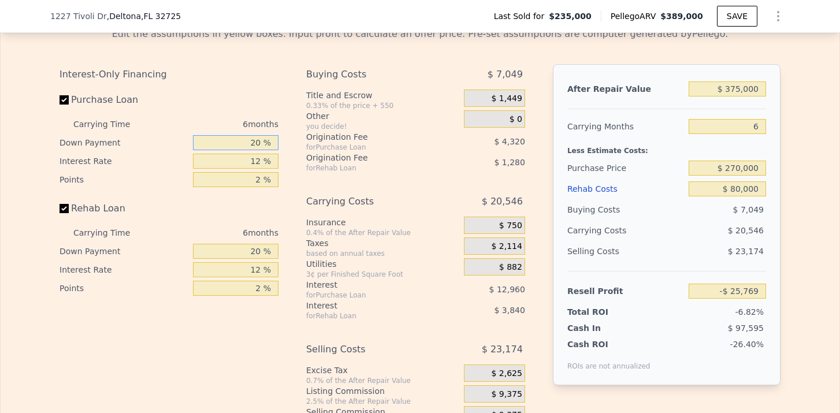
click at [260, 140] on input "20 %" at bounding box center [236, 142] width 86 height 15
type input "2 %"
type input "-$ 29,657"
type input "1 %"
type input "-$ 29,873"
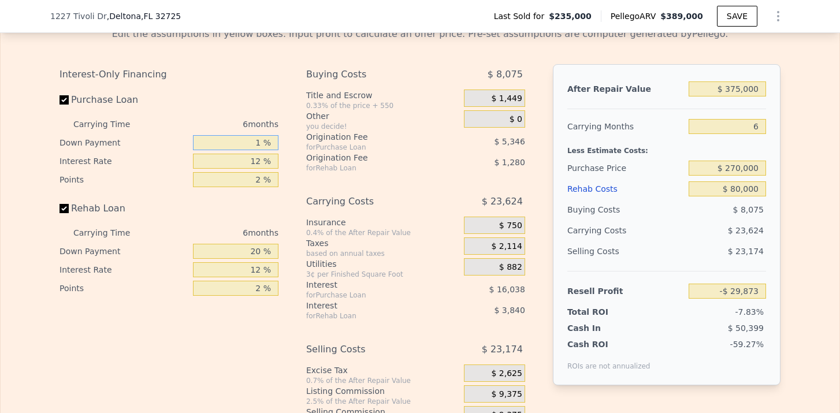
type input "15 %"
type input "-$ 26,849"
type input "15 %"
click at [258, 163] on input "12 %" at bounding box center [236, 161] width 86 height 15
type input "1 %"
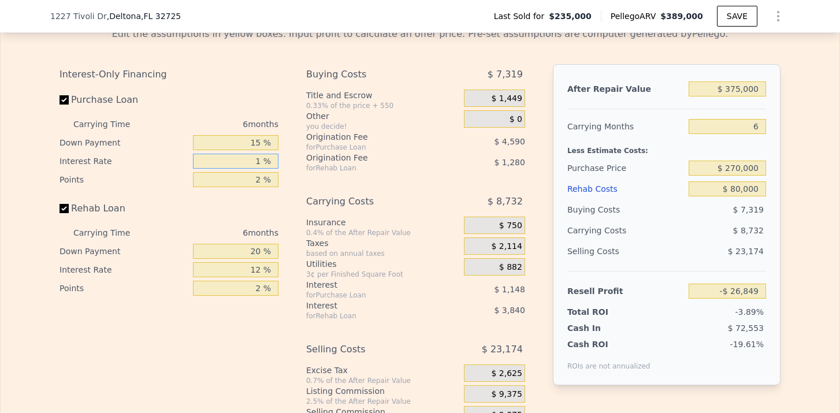
type input "-$ 14,225"
type input "11 %"
type input "-$ 25,703"
type input "11 %"
click at [263, 180] on input "2 %" at bounding box center [236, 179] width 86 height 15
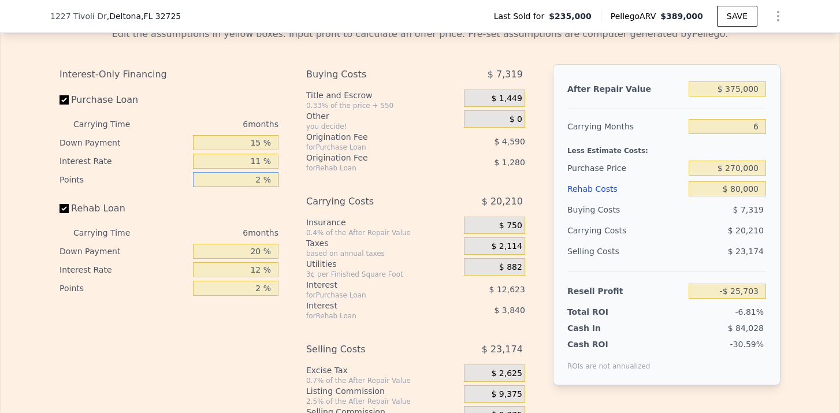
type input "21 %"
type input "-$ 69,308"
type input "2 %"
type input "-$ 25,703"
type input "1 %"
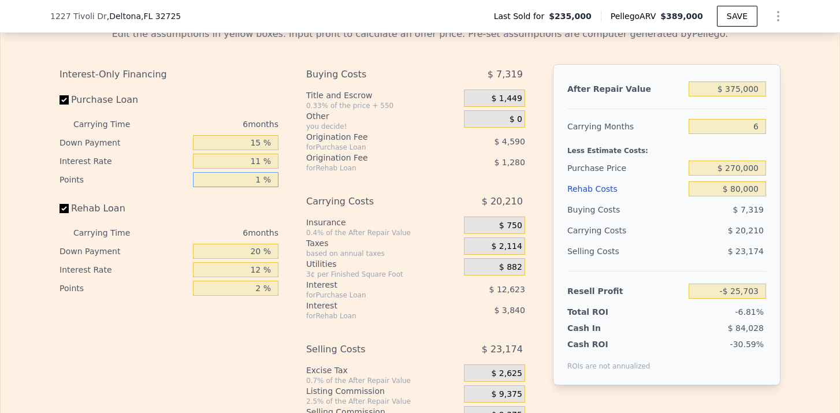
type input "-$ 23,408"
drag, startPoint x: 259, startPoint y: 247, endPoint x: 250, endPoint y: 247, distance: 9.2
click at [250, 247] on input "20 %" at bounding box center [236, 251] width 86 height 15
type input "2 %"
type input "-$ 24,560"
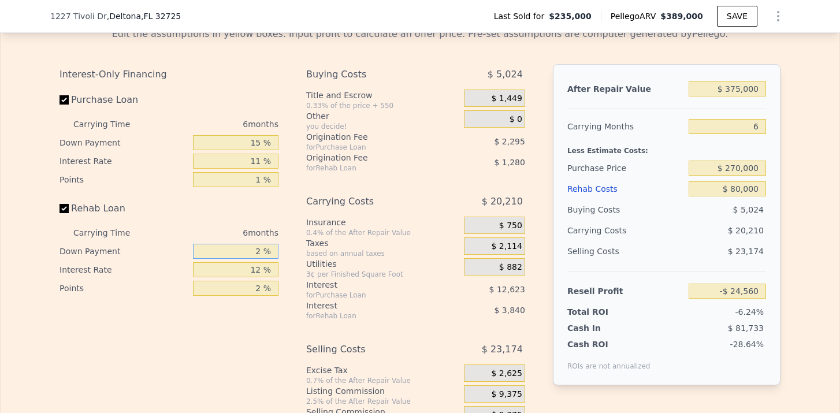
type input "21 %"
type input "-$ 23,344"
type input "2 %"
type input "-$ 24,560"
type input "1 %"
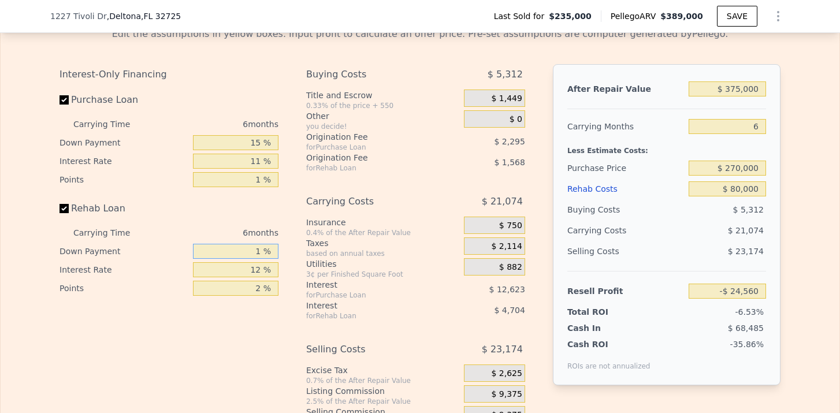
type input "-$ 24,624"
type input "15 %"
type input "-$ 23,728"
type input "15 %"
click at [259, 270] on input "12 %" at bounding box center [236, 269] width 86 height 15
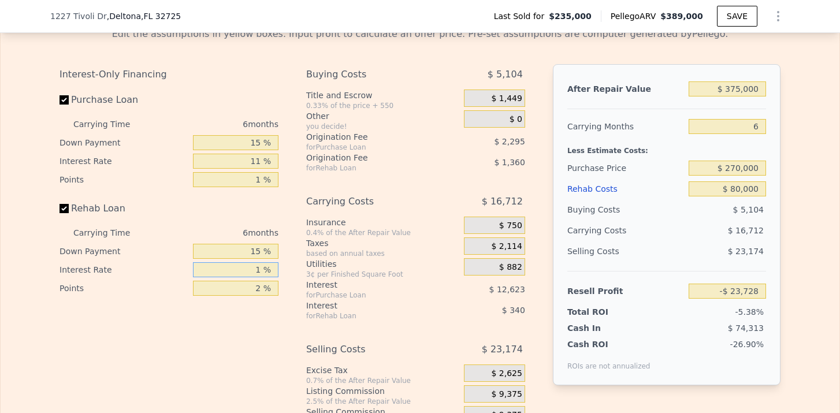
type input "11 %"
type input "-$ 23,386"
type input "11 %"
click at [258, 294] on input "2 %" at bounding box center [236, 288] width 86 height 15
type input "1 %"
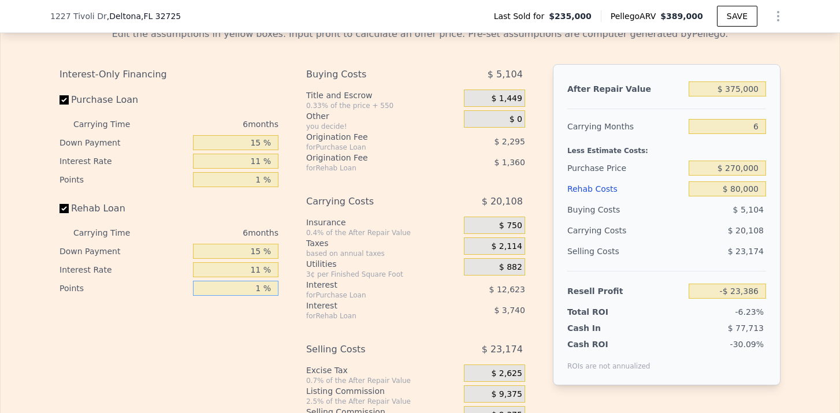
type input "-$ 22,706"
click at [381, 183] on div "Buying Costs $ 4,424 Title and Escrow 0.33% of the price + 550 $ 1,449 Other yo…" at bounding box center [415, 256] width 219 height 384
click at [515, 99] on span "$ 1,449" at bounding box center [506, 99] width 31 height 10
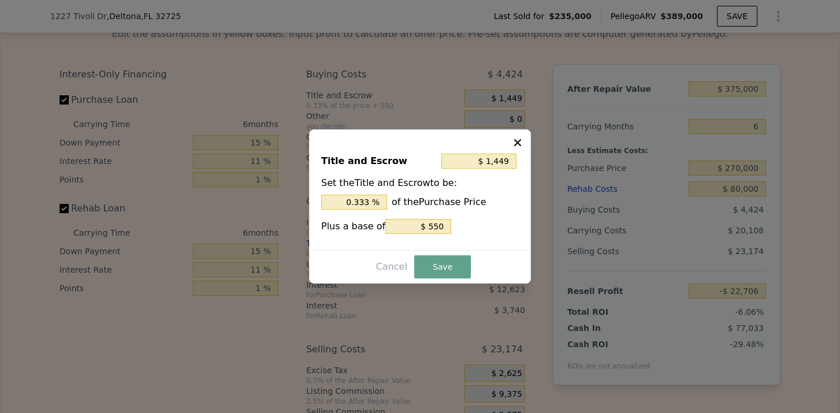
click at [515, 99] on div at bounding box center [420, 206] width 840 height 413
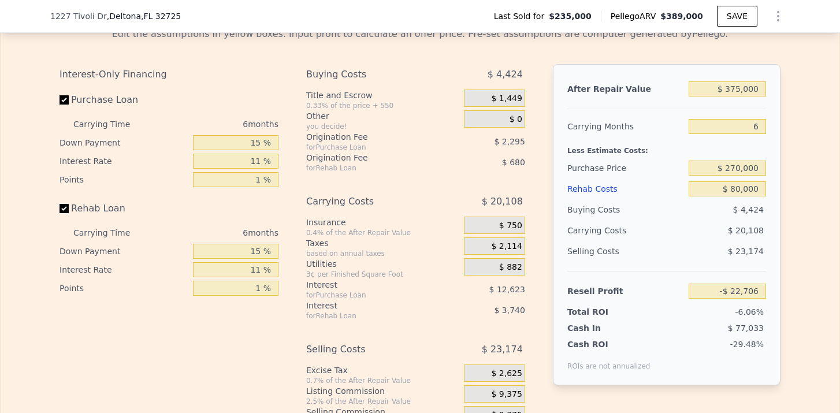
click at [506, 101] on span "$ 1,449" at bounding box center [506, 99] width 31 height 10
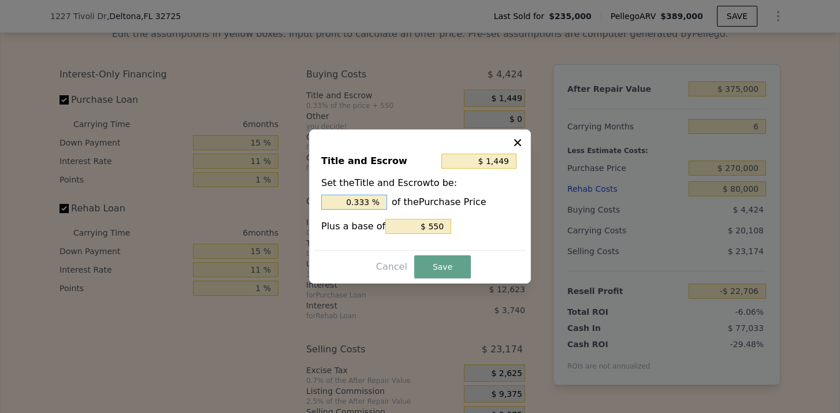
drag, startPoint x: 370, startPoint y: 201, endPoint x: 318, endPoint y: 199, distance: 52.1
click at [318, 199] on div "Title and Escrow $ 1,449 Set the Title and Escrow to be: 0.333 % of the Purchas…" at bounding box center [420, 197] width 212 height 106
type input "$ 3,250"
type input "1. %"
type input "$ 3,790"
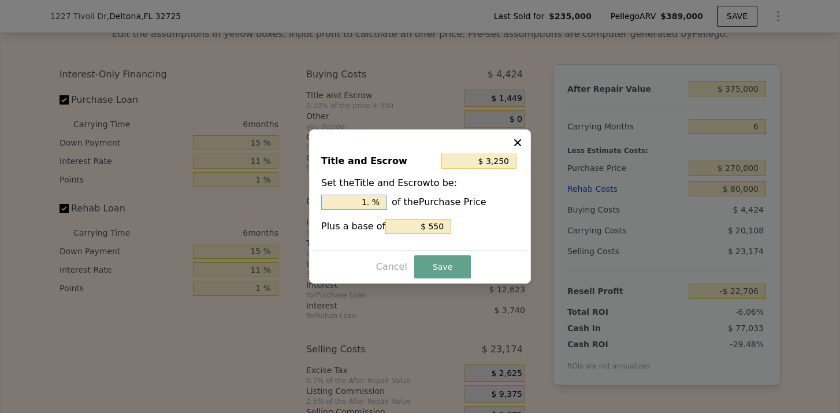
type input "1.2 %"
type input "$ 3,925"
type input "1.25 %"
drag, startPoint x: 424, startPoint y: 222, endPoint x: 480, endPoint y: 222, distance: 56.1
click at [480, 222] on div "Plus a base of $ 550" at bounding box center [420, 226] width 198 height 15
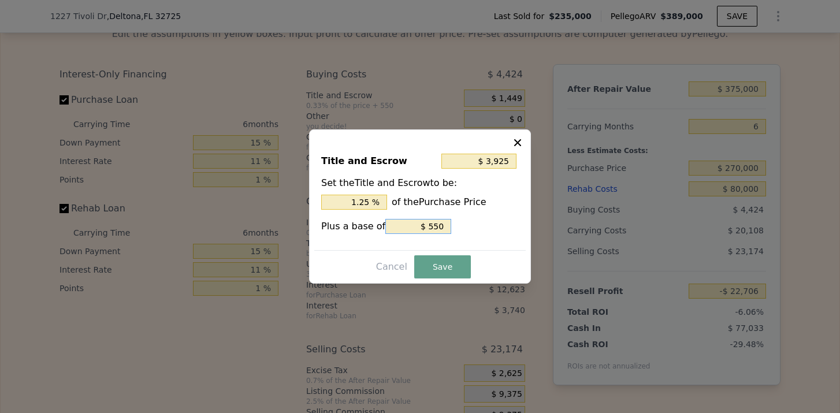
type input "$ 550"
click at [435, 225] on input "$ 550" at bounding box center [418, 226] width 66 height 15
type input "$ 3,425"
type input "$ 50"
type input "$ 3,375"
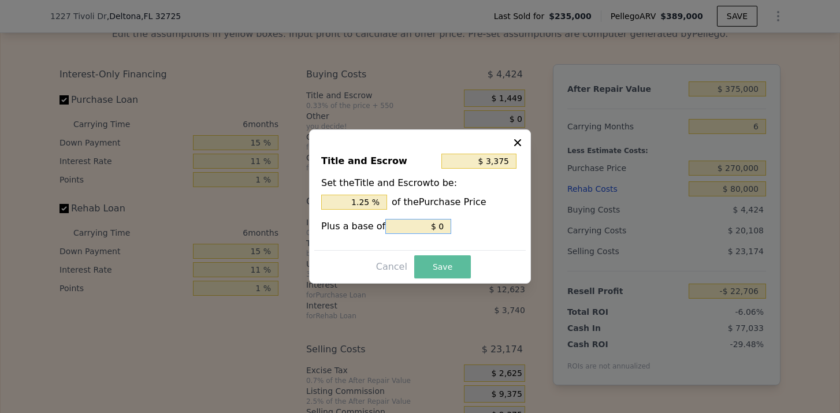
type input "$ 0"
click at [446, 261] on button "Save" at bounding box center [442, 266] width 57 height 23
type input "-$ 24,632"
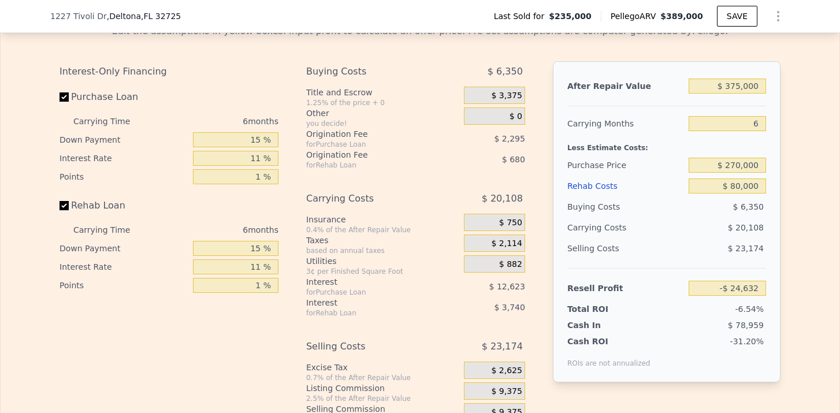
scroll to position [1644, 0]
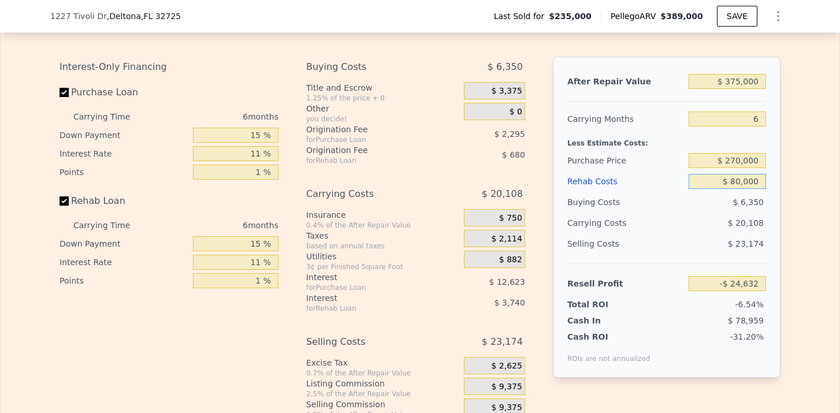
click at [736, 184] on input "$ 80,000" at bounding box center [727, 181] width 77 height 15
type input "$ 8,000"
type input "$ 51,346"
type input "$ 000"
type input "$ 59,786"
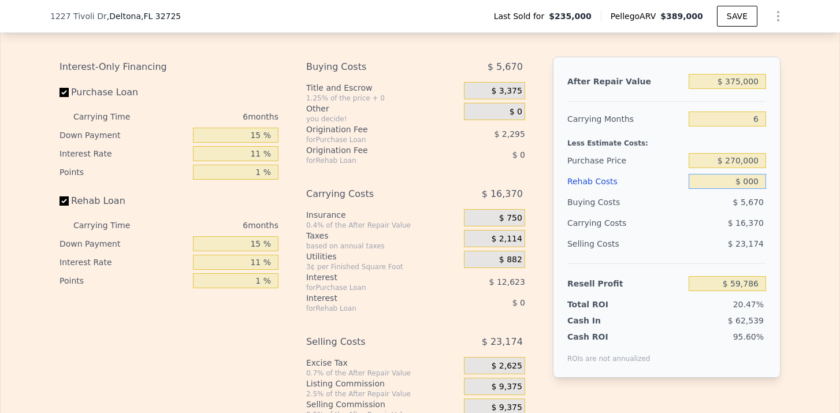
type input "$ 7,000"
type input "$ 52,396"
type input "$ 75,000"
type input "-$ 19,356"
type input "$ 75,000"
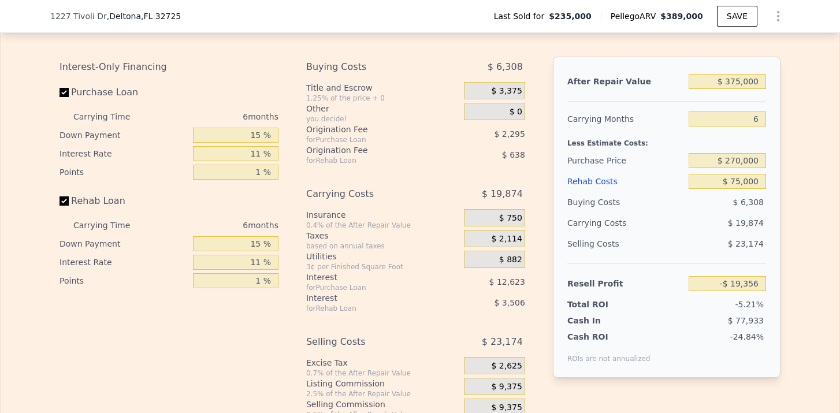
click at [791, 189] on div "Edit the assumptions in yellow boxes. Input profit to calculate an offer price.…" at bounding box center [420, 225] width 839 height 430
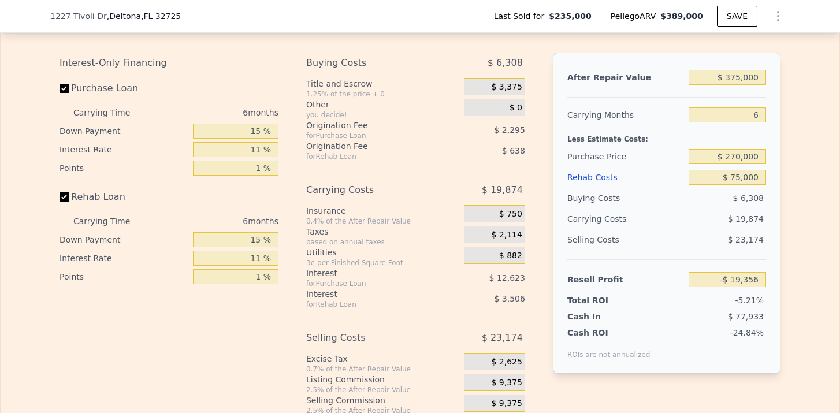
scroll to position [1648, 0]
click at [738, 153] on input "$ 270,000" at bounding box center [727, 156] width 77 height 15
type input "$ 389,000"
type input "4"
type input "$ 0"
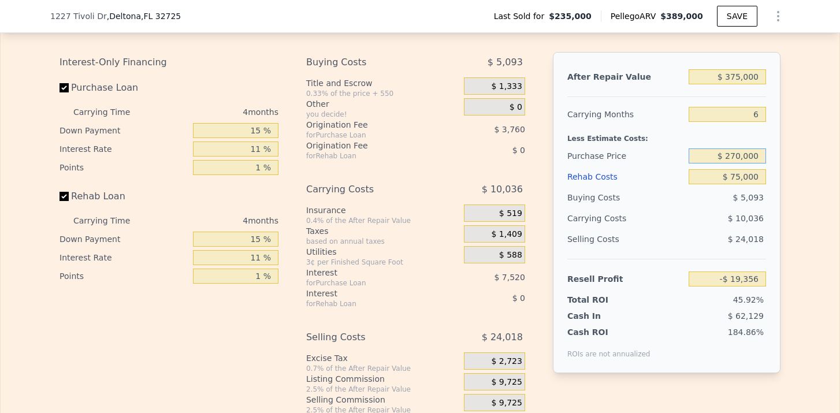
type input "$ 114,853"
type input "$ 235,000"
click at [709, 206] on div "$ 5,093" at bounding box center [728, 197] width 78 height 21
drag, startPoint x: 761, startPoint y: 81, endPoint x: 700, endPoint y: 80, distance: 60.1
click at [700, 80] on input "$ 389,000" at bounding box center [727, 76] width 77 height 15
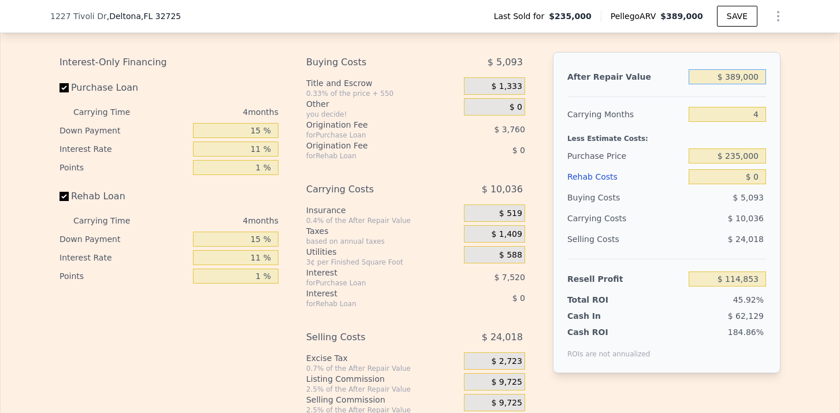
type input "$ 3"
type input "-$ 250,157"
type input "$ 37"
type input "-$ 250,125"
type input "$ 370"
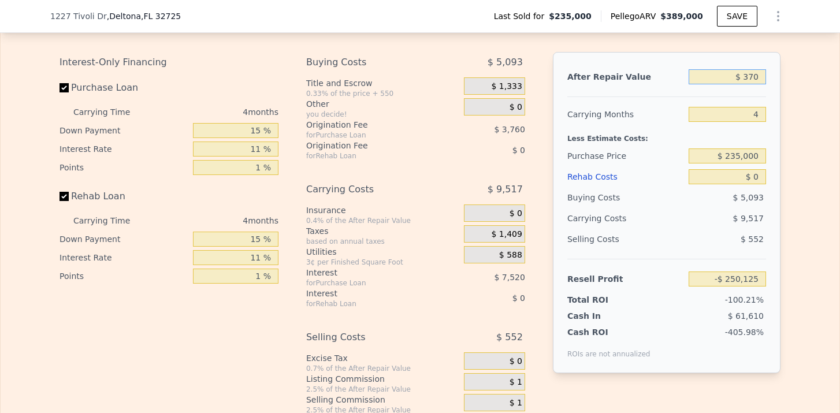
type input "-$ 249,812"
type input "$ 3,700"
type input "-$ 246,689"
type input "$ 37,000"
type input "-$ 215,441"
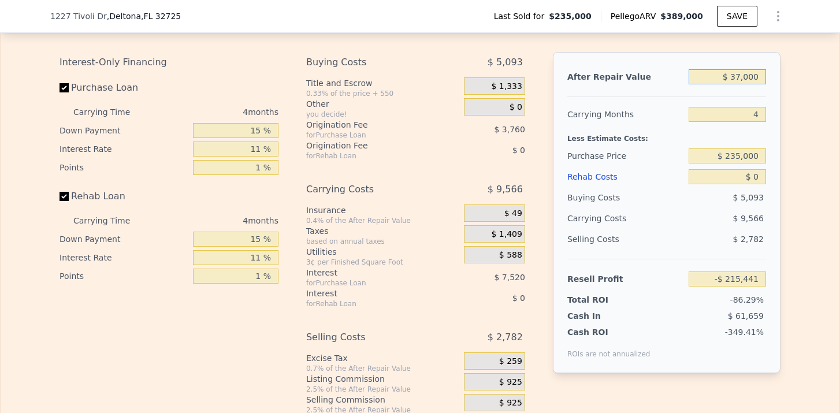
type input "$ 370,000"
type input "$ 97,025"
click at [759, 174] on input "$ 0" at bounding box center [727, 176] width 77 height 15
type input "$ 80"
type input "$ 96,940"
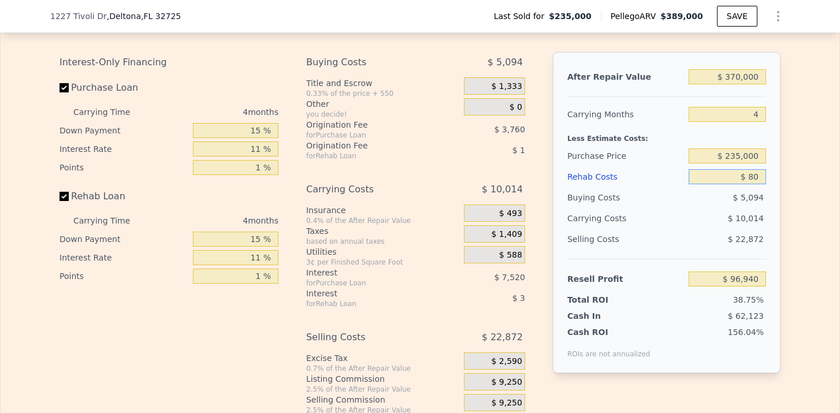
type input "$ 800"
type input "$ 96,188"
type input "$ 8,000"
type input "$ 88,641"
type input "$ 80,000"
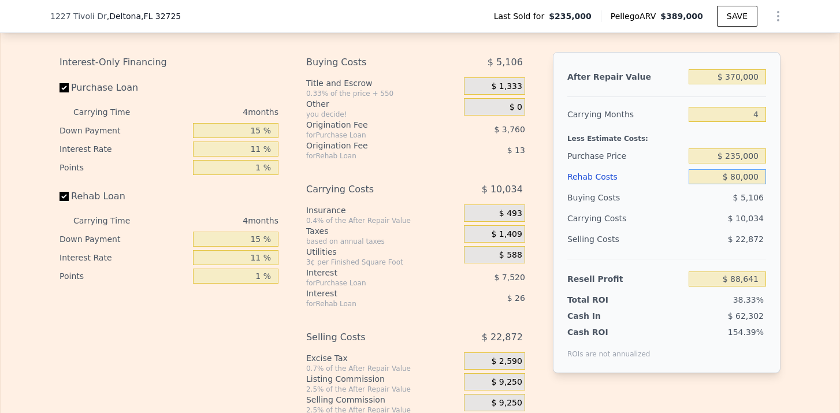
type input "$ 13,185"
click at [743, 249] on div "Selling Costs $ 22,872" at bounding box center [666, 244] width 199 height 30
type input "$ 389,000"
type input "$ 0"
type input "$ 114,853"
